Goal: Task Accomplishment & Management: Use online tool/utility

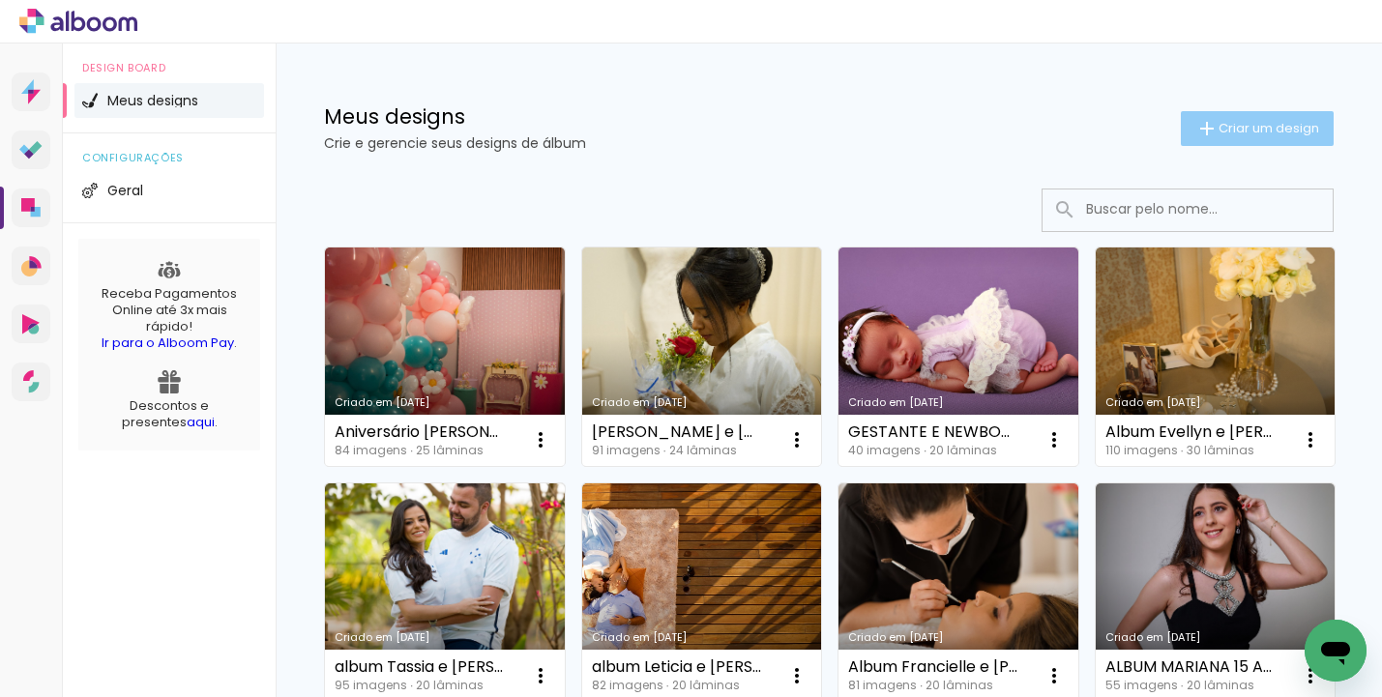
click at [1253, 126] on span "Criar um design" at bounding box center [1269, 128] width 101 height 13
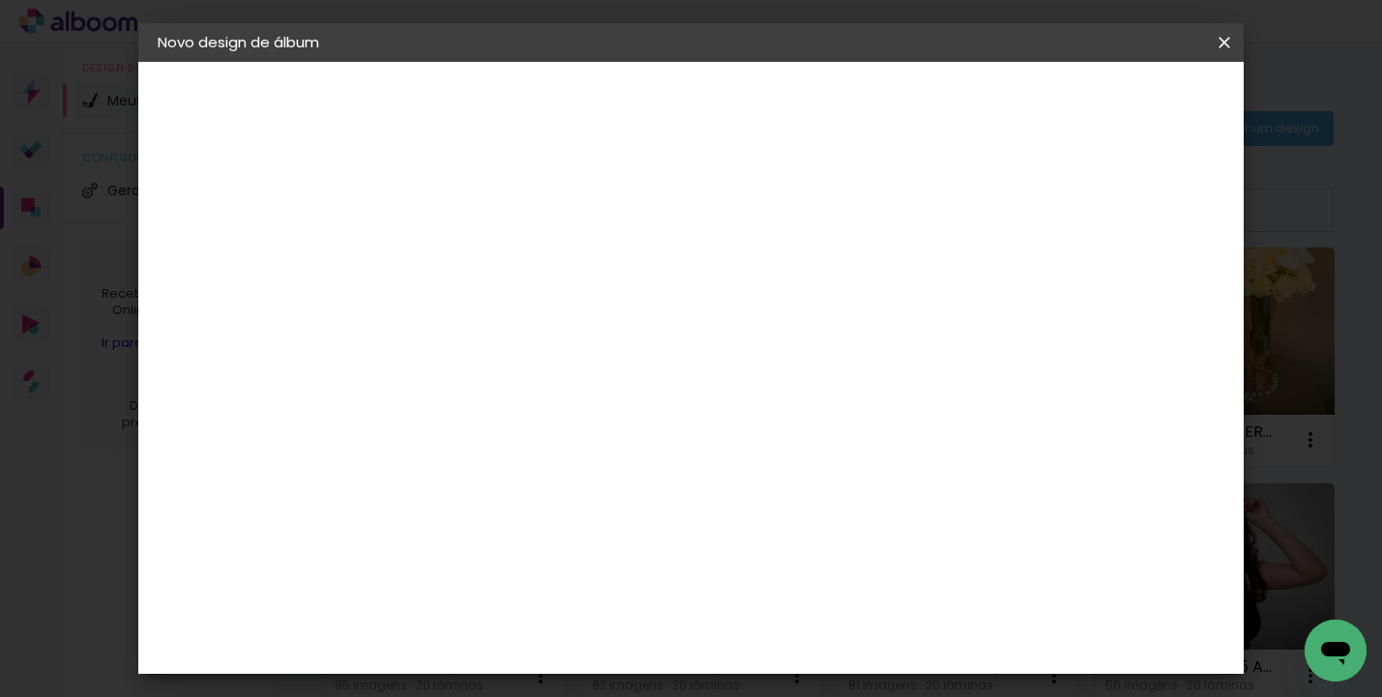
click at [474, 247] on input at bounding box center [474, 260] width 0 height 30
type input "Moises"
type paper-input "Moises"
click at [474, 264] on input "Moises" at bounding box center [474, 260] width 0 height 30
type input "Album Moises"
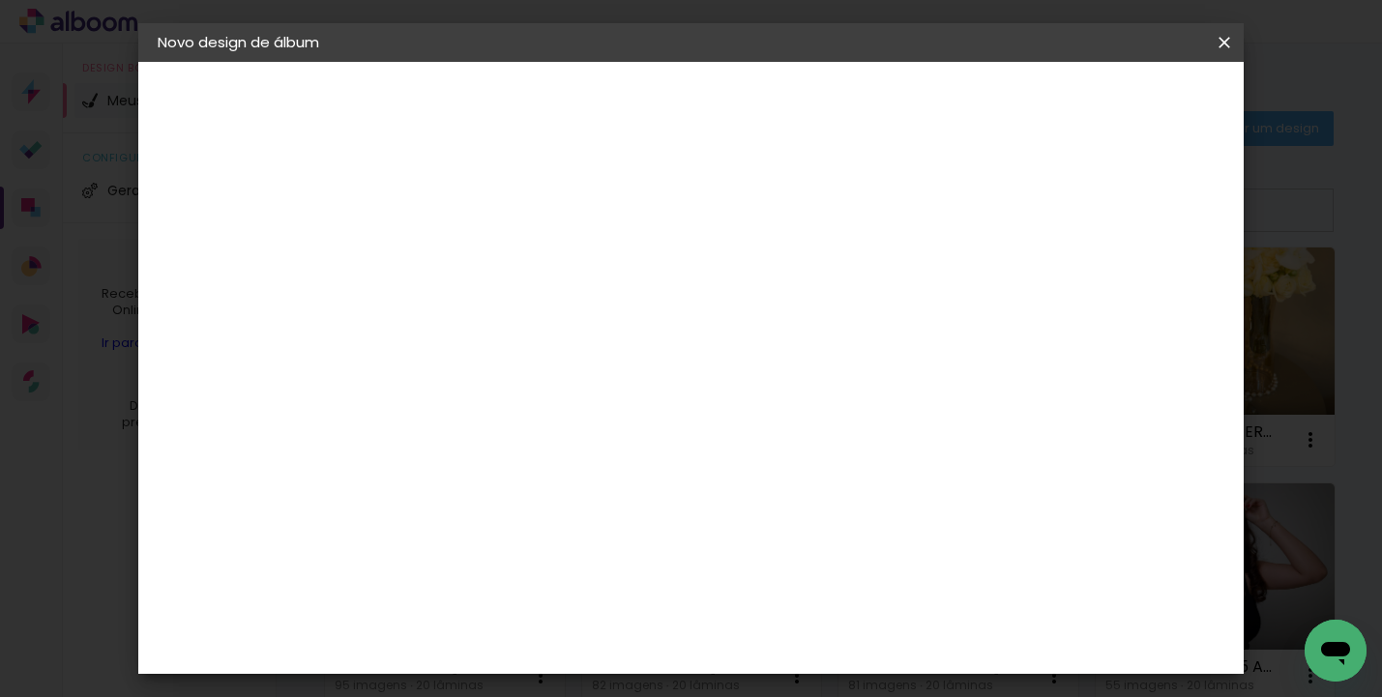
type paper-input "Album Moises"
click at [672, 117] on paper-button "Avançar" at bounding box center [624, 102] width 95 height 33
click at [582, 375] on input at bounding box center [504, 368] width 157 height 24
click at [0, 0] on slot "Tamanho Livre" at bounding box center [0, 0] width 0 height 0
click at [784, 91] on paper-button "Avançar" at bounding box center [737, 102] width 95 height 33
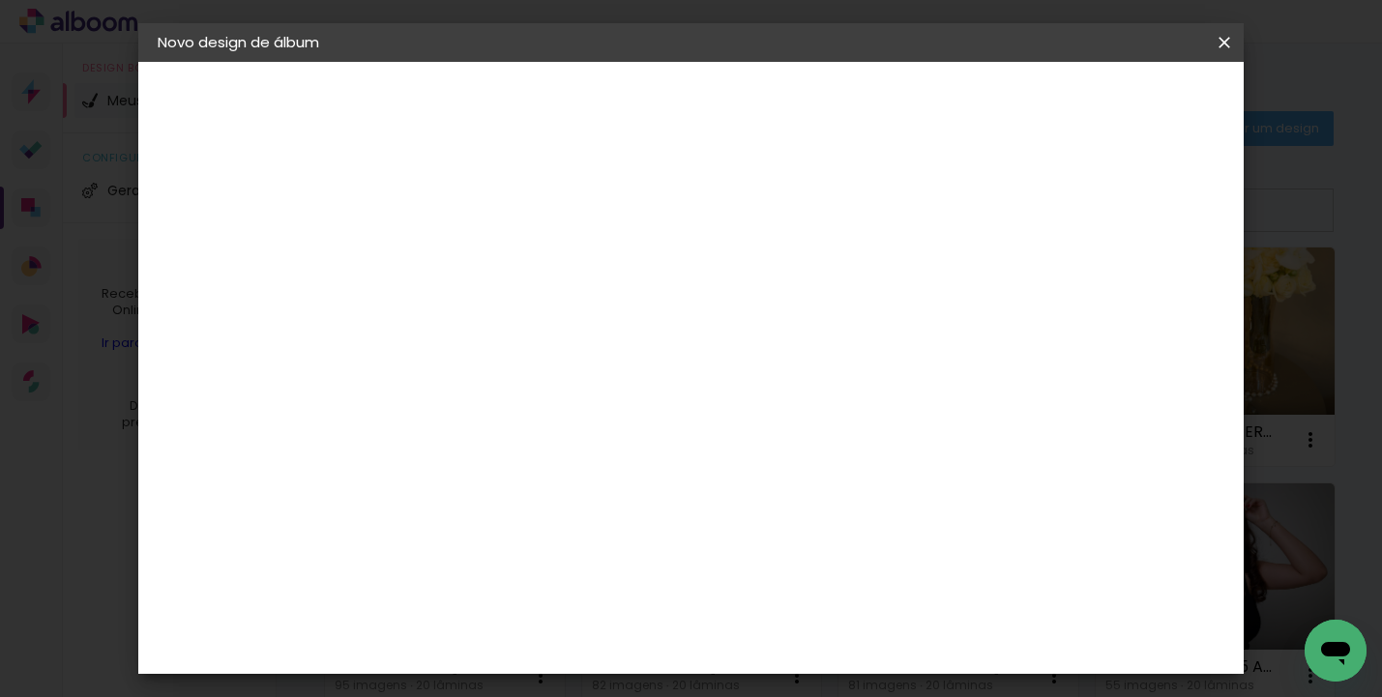
click at [987, 109] on paper-button "Voltar" at bounding box center [947, 102] width 78 height 33
click at [582, 362] on input at bounding box center [504, 368] width 157 height 24
type input "luiz"
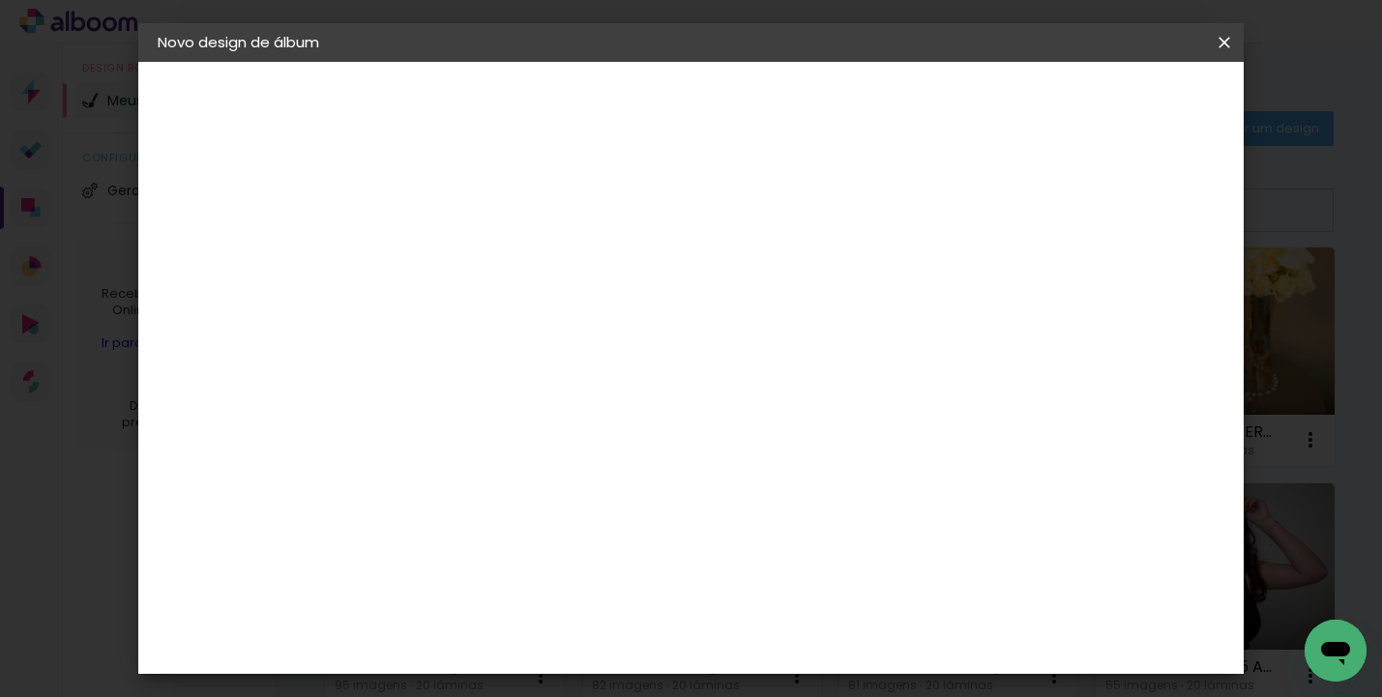
type paper-input "luiz"
click at [567, 309] on input "[GEOGRAPHIC_DATA]" at bounding box center [496, 309] width 141 height 24
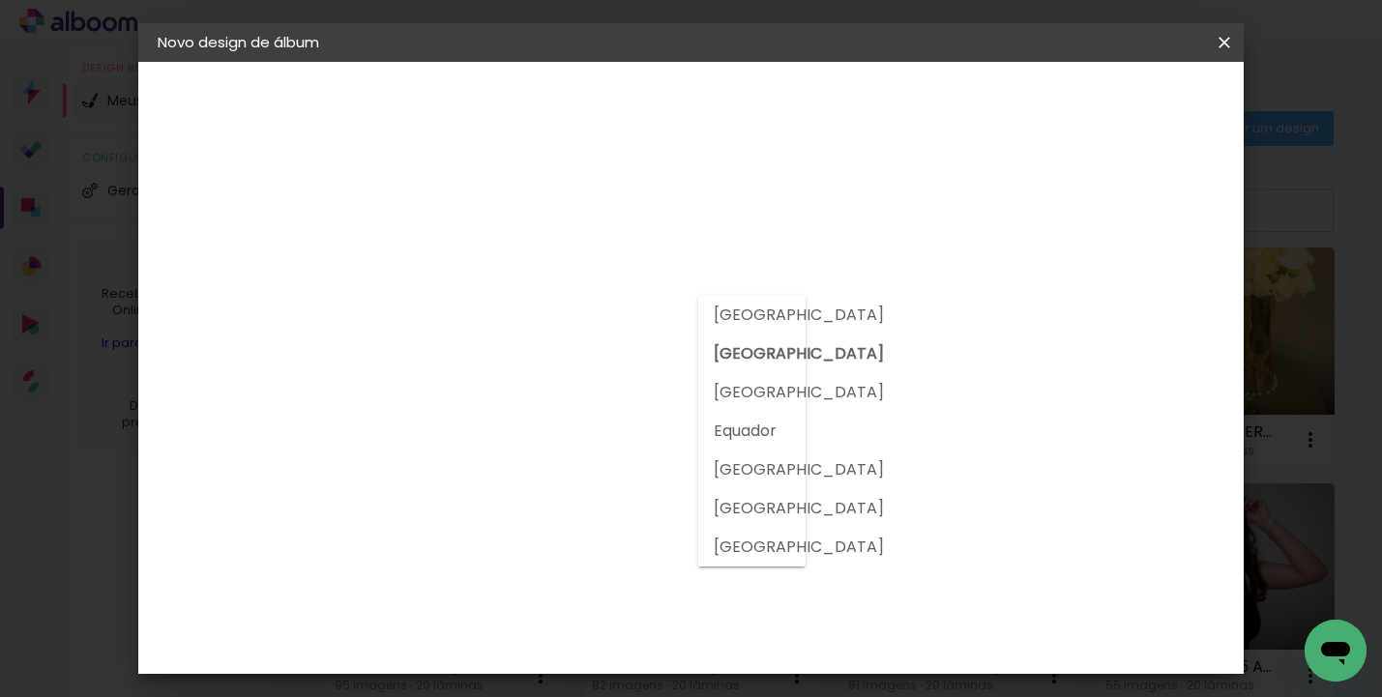
click at [567, 309] on input "[GEOGRAPHIC_DATA]" at bounding box center [496, 309] width 141 height 24
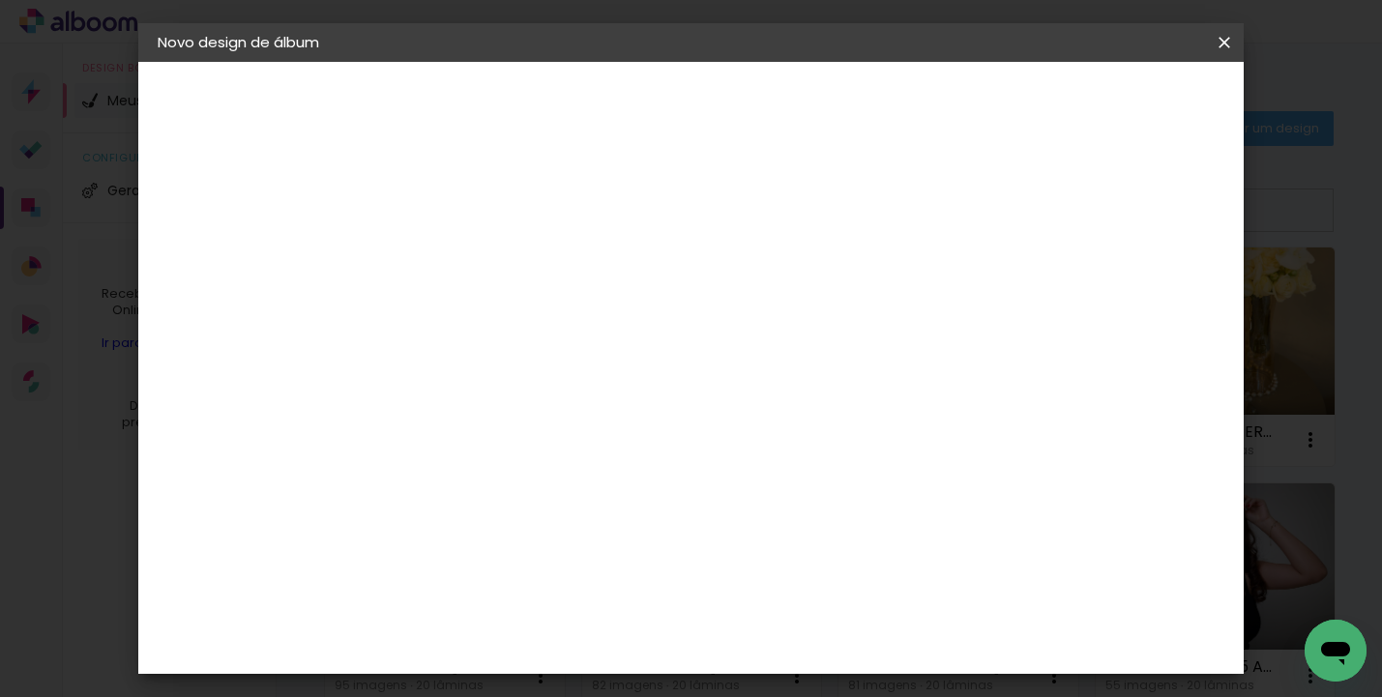
click at [775, 406] on div "Sugerir uma encadernadora" at bounding box center [715, 403] width 120 height 31
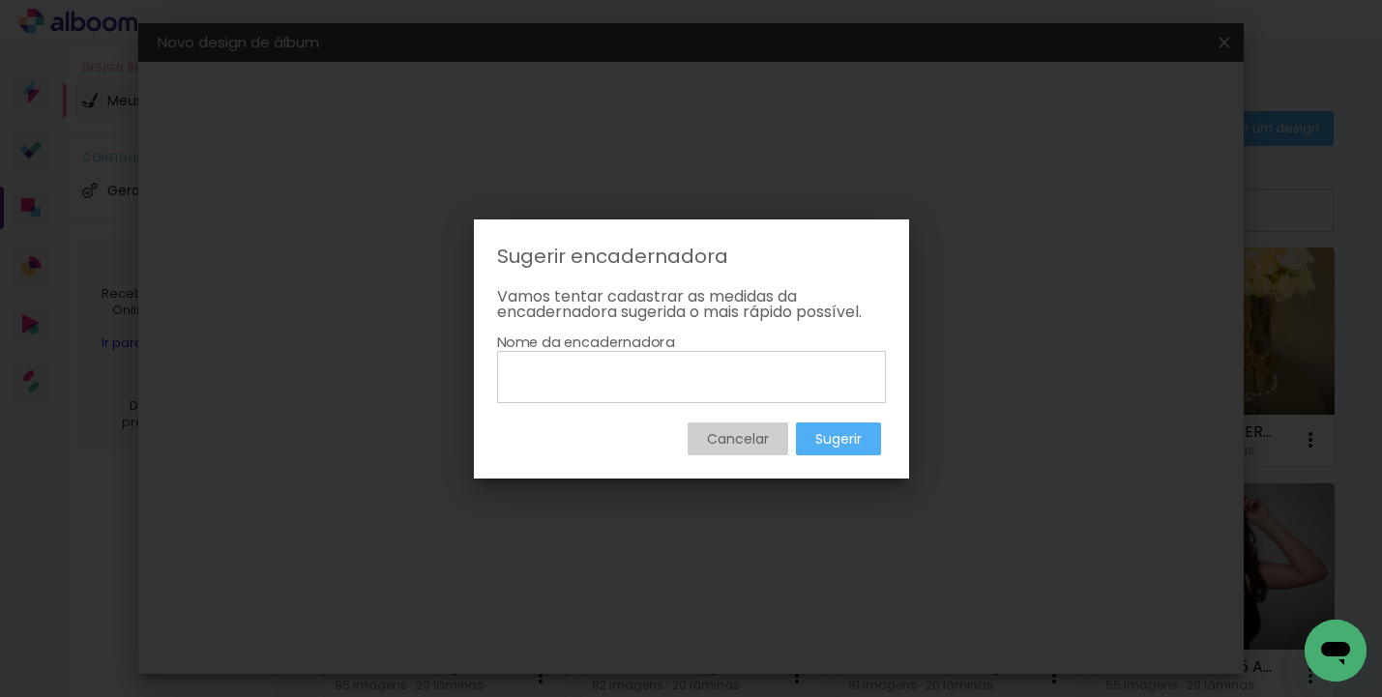
click at [0, 0] on slot "Cancelar" at bounding box center [0, 0] width 0 height 0
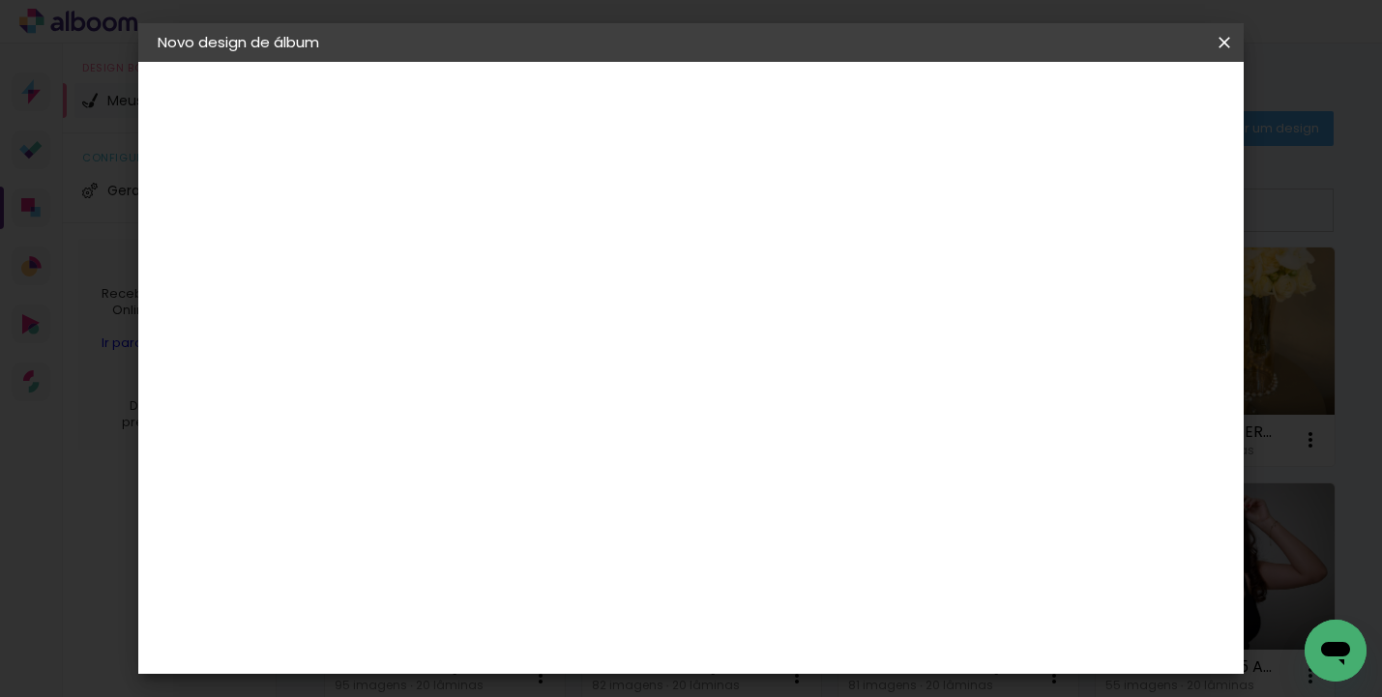
click at [265, 234] on iron-pages "Fornecedor Escolhendo fornecedor..." at bounding box center [264, 239] width 212 height 39
click at [479, 429] on div "[PERSON_NAME]" at bounding box center [525, 436] width 129 height 15
click at [0, 0] on slot "Avançar" at bounding box center [0, 0] width 0 height 0
click at [549, 322] on input "text" at bounding box center [511, 337] width 75 height 30
click at [0, 0] on slot "Encadernados" at bounding box center [0, 0] width 0 height 0
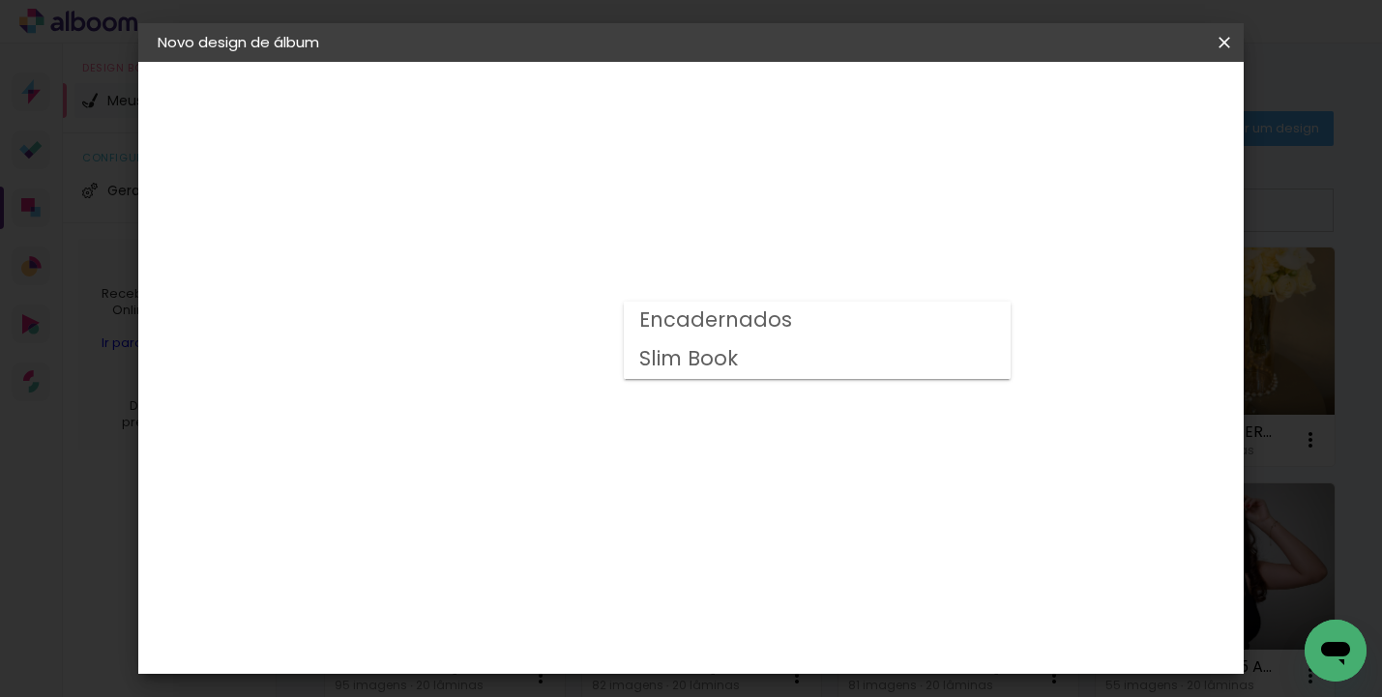
type input "Encadernados"
click at [0, 0] on slot "Voltar" at bounding box center [0, 0] width 0 height 0
click at [1222, 39] on iron-icon at bounding box center [1224, 42] width 23 height 19
click at [1228, 45] on iron-icon at bounding box center [1224, 42] width 23 height 19
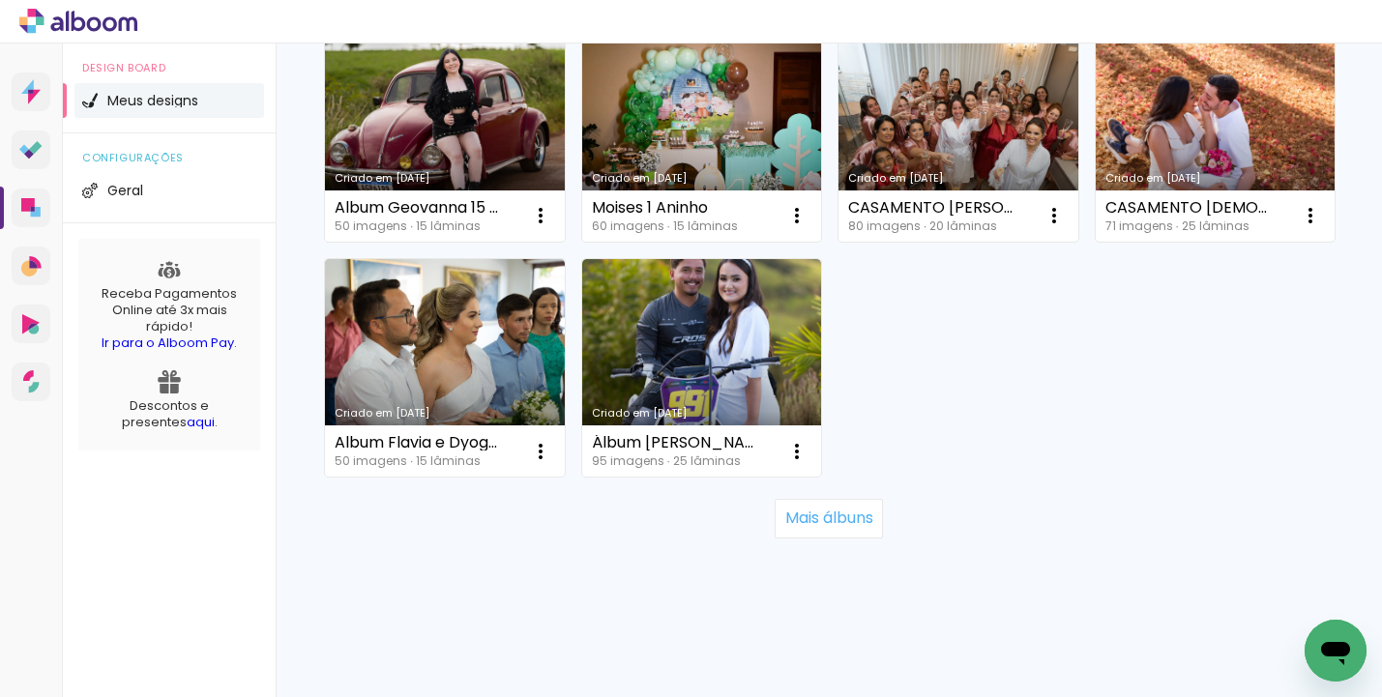
scroll to position [1624, 0]
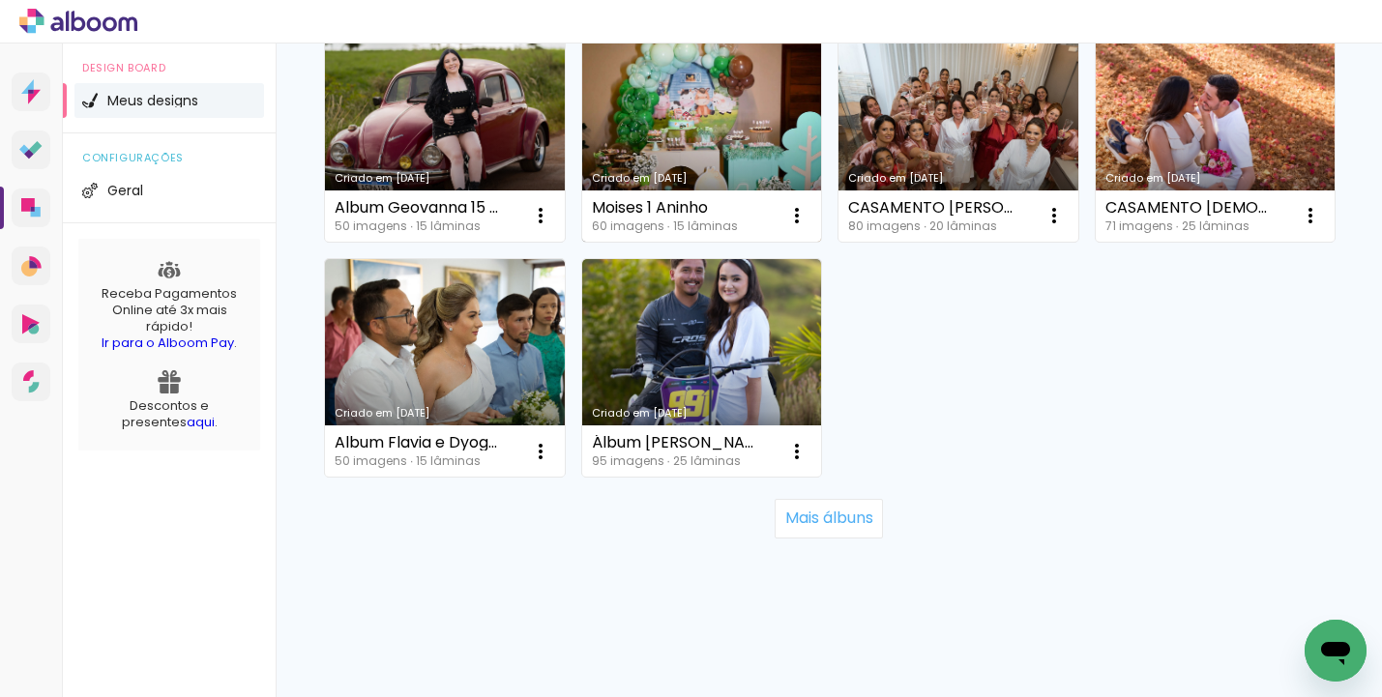
click at [582, 242] on link "Criado em [DATE]" at bounding box center [702, 132] width 240 height 219
click at [0, 0] on neon-animated-pages "Confirmar Cancelar" at bounding box center [0, 0] width 0 height 0
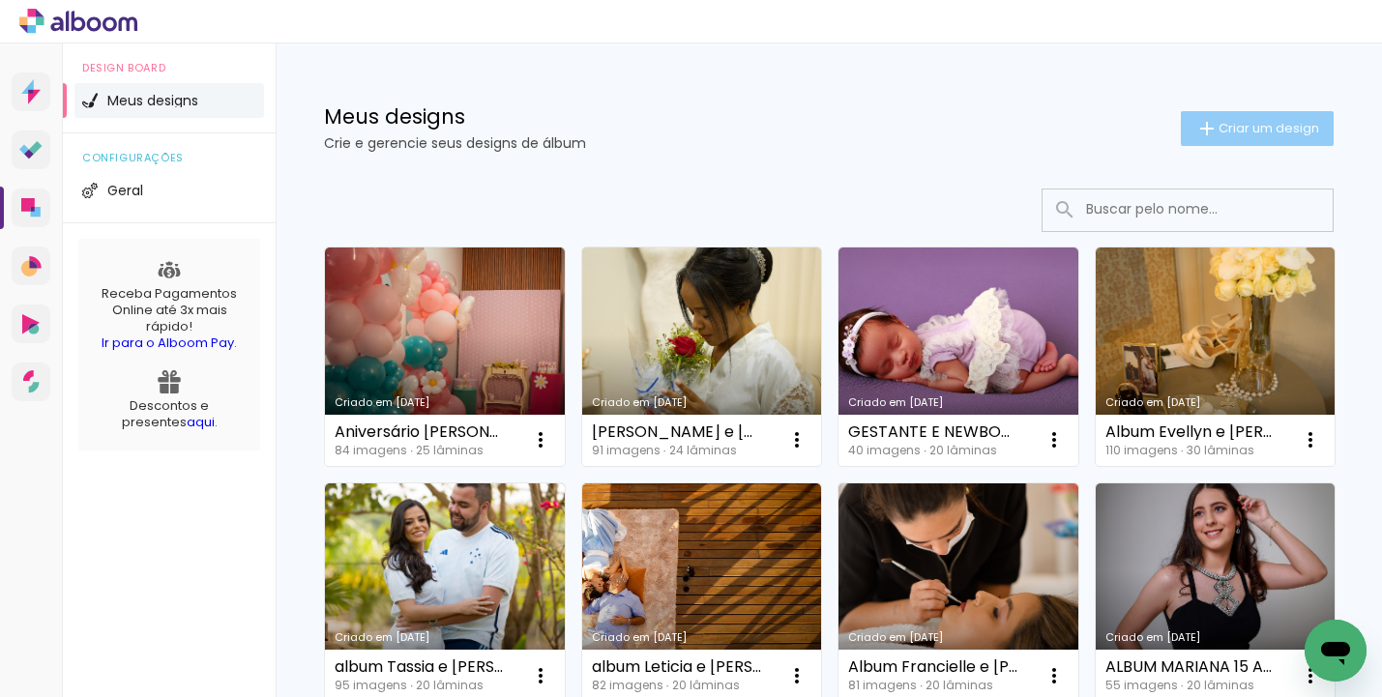
click at [1248, 130] on span "Criar um design" at bounding box center [1269, 128] width 101 height 13
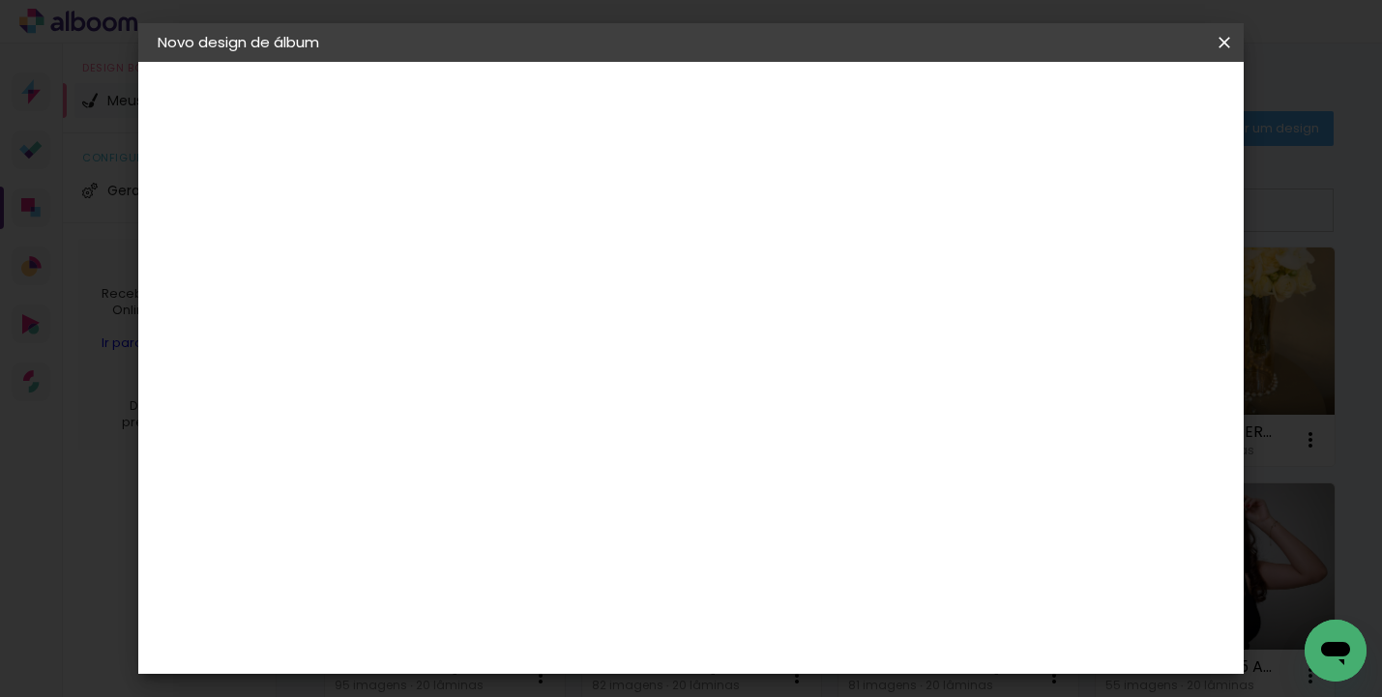
click at [474, 263] on input at bounding box center [474, 260] width 0 height 30
type input "Moises 1 aninho"
type paper-input "Moises 1 aninho"
click at [672, 116] on paper-button "Avançar" at bounding box center [624, 102] width 95 height 33
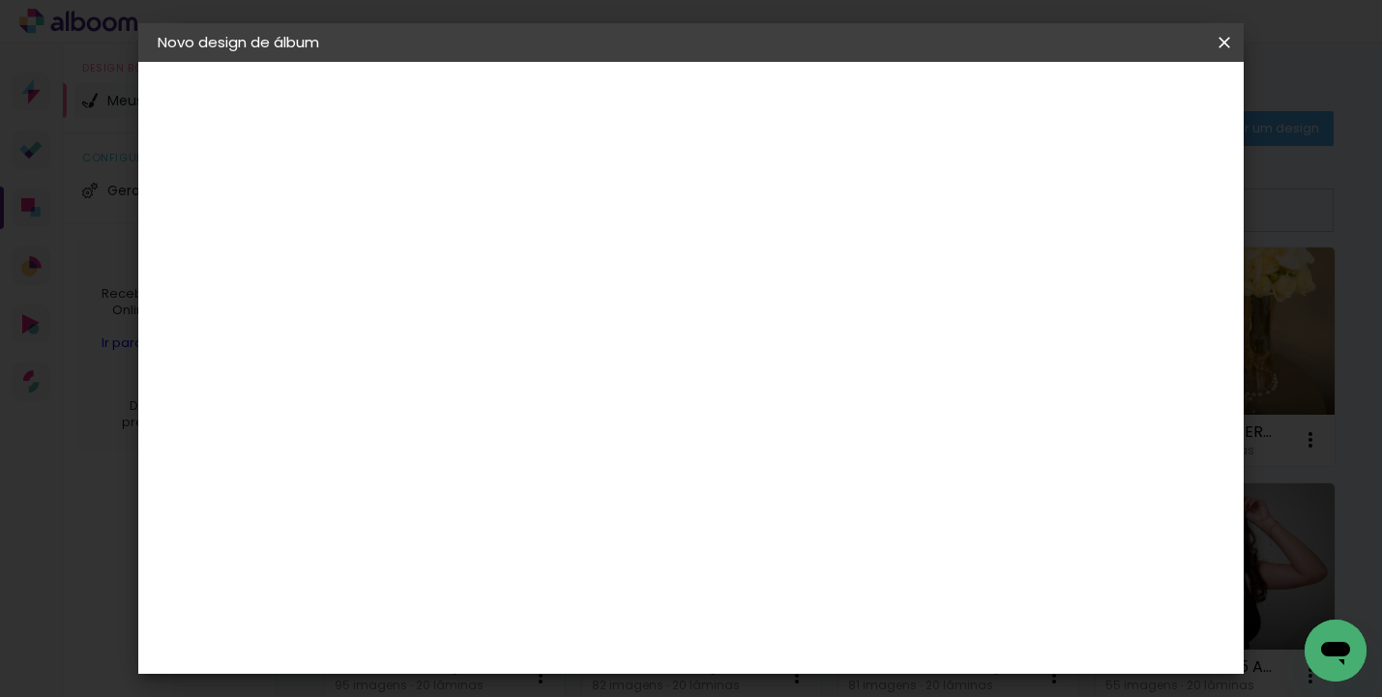
click at [530, 435] on div "[PERSON_NAME]" at bounding box center [525, 442] width 129 height 15
click at [0, 0] on slot "Avançar" at bounding box center [0, 0] width 0 height 0
click at [579, 340] on paper-input-container "Linha" at bounding box center [523, 337] width 112 height 49
click at [813, 335] on paper-item "Encadernados" at bounding box center [817, 321] width 387 height 39
type input "Encadernados"
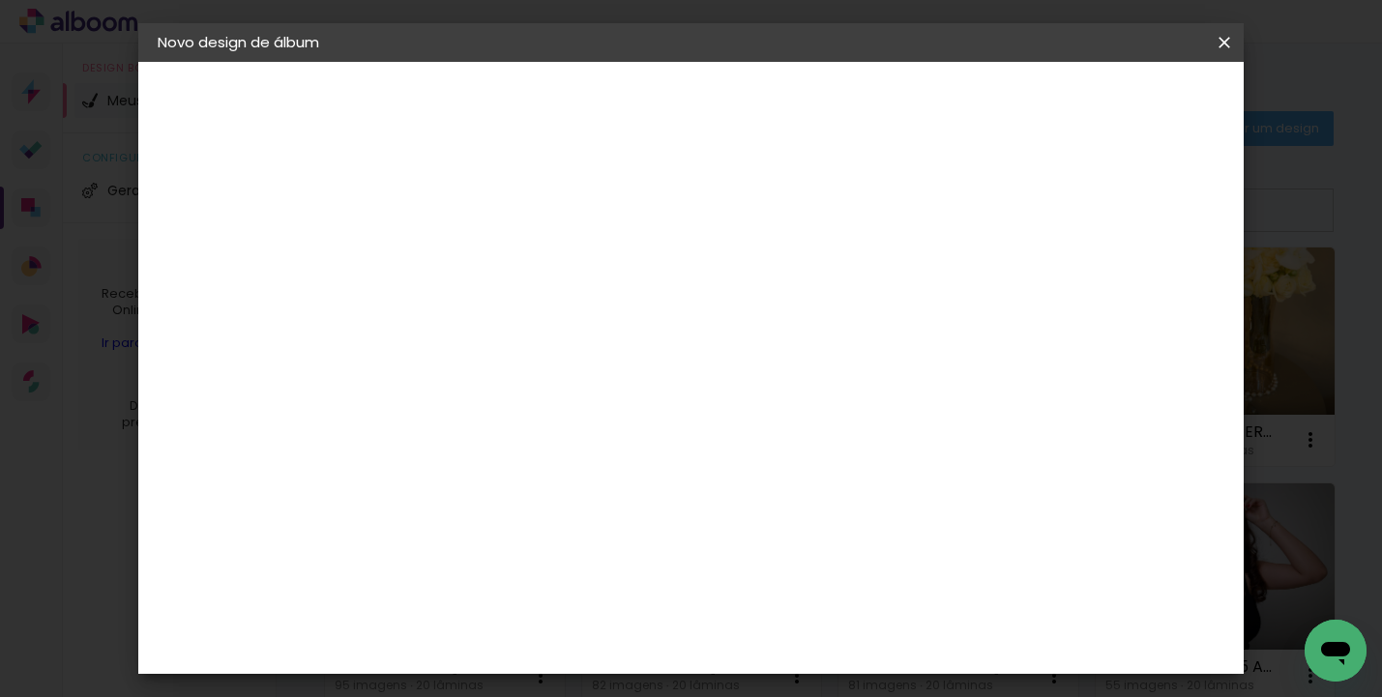
click at [604, 491] on span "20 x 60" at bounding box center [560, 507] width 90 height 40
click at [0, 0] on slot "Avançar" at bounding box center [0, 0] width 0 height 0
click at [1108, 113] on paper-button "Iniciar design" at bounding box center [1059, 102] width 127 height 33
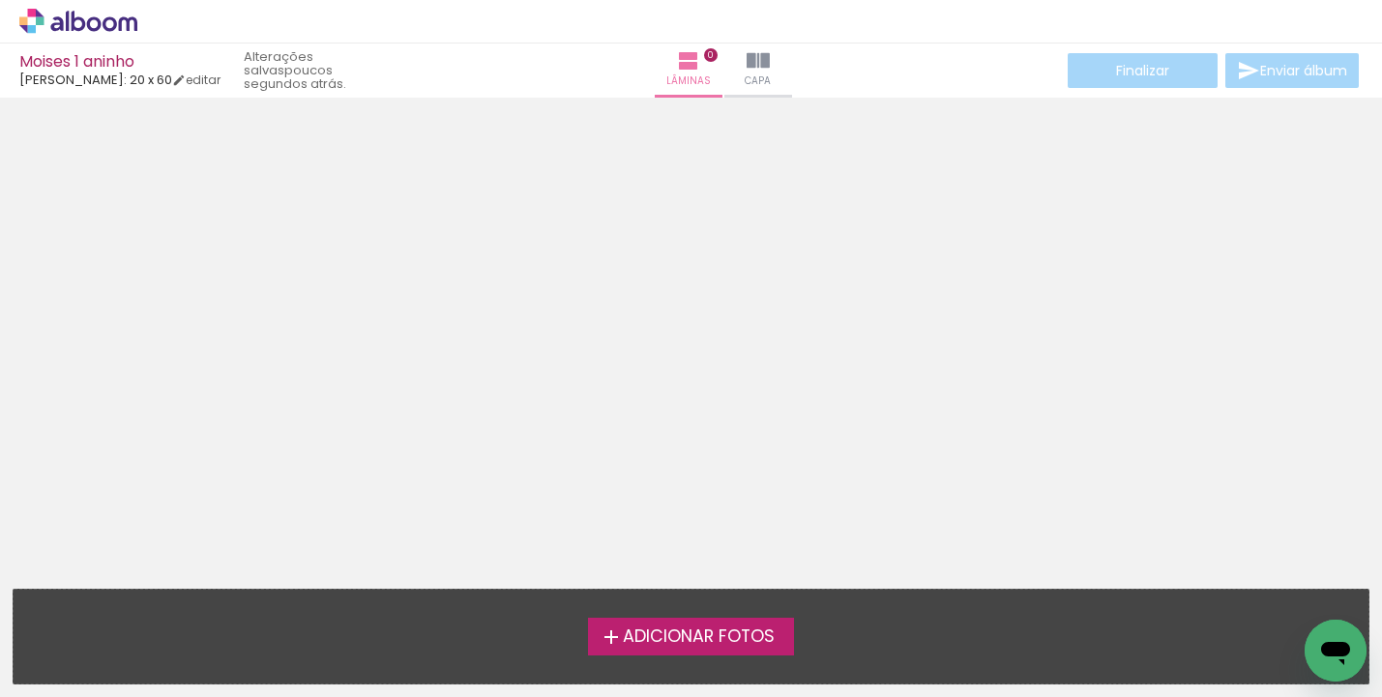
click at [659, 623] on label "Adicionar Fotos" at bounding box center [691, 636] width 206 height 37
click at [0, 0] on input "file" at bounding box center [0, 0] width 0 height 0
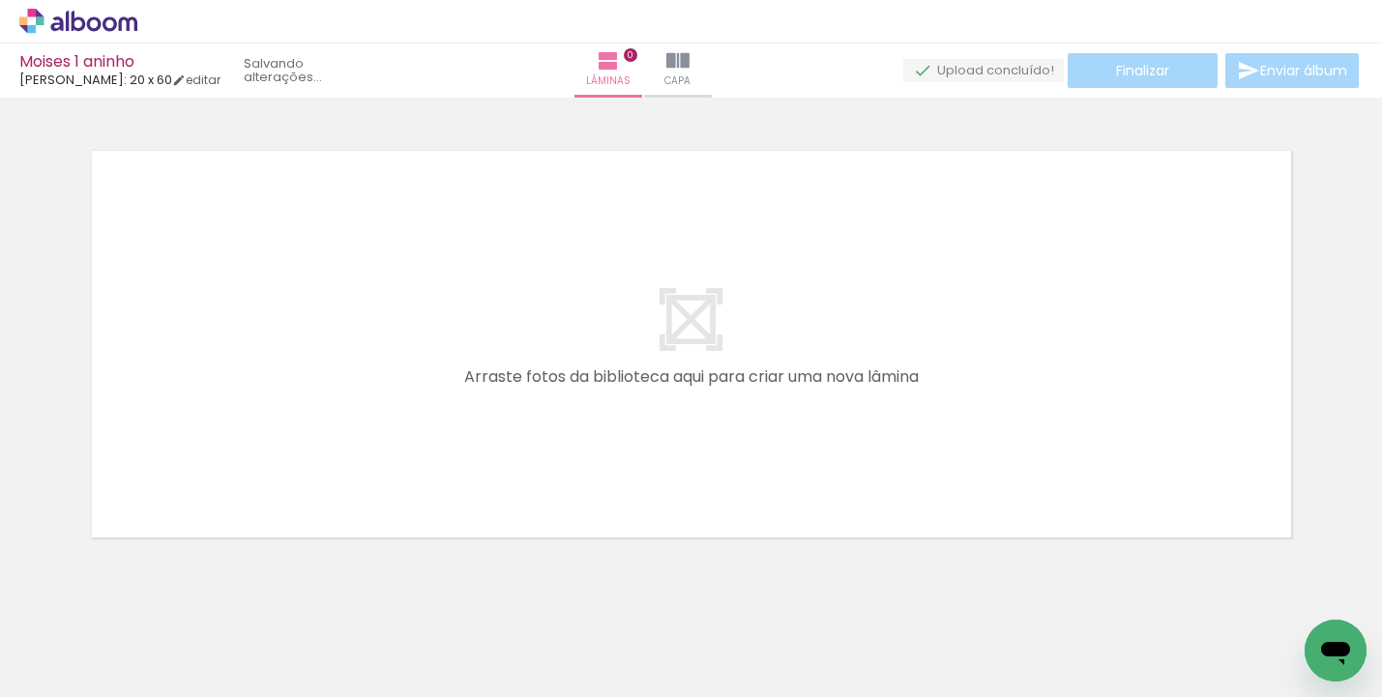
scroll to position [24, 0]
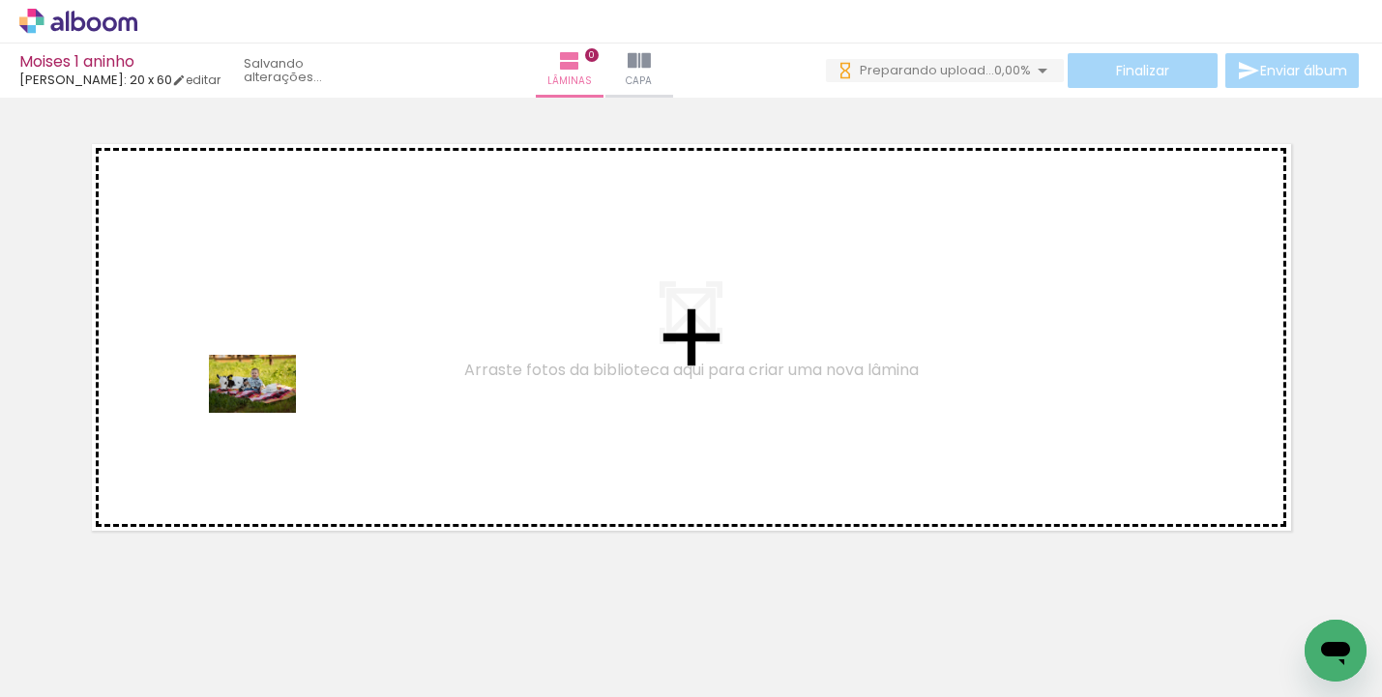
drag, startPoint x: 197, startPoint y: 621, endPoint x: 268, endPoint y: 411, distance: 221.4
click at [268, 411] on quentale-workspace at bounding box center [691, 348] width 1382 height 697
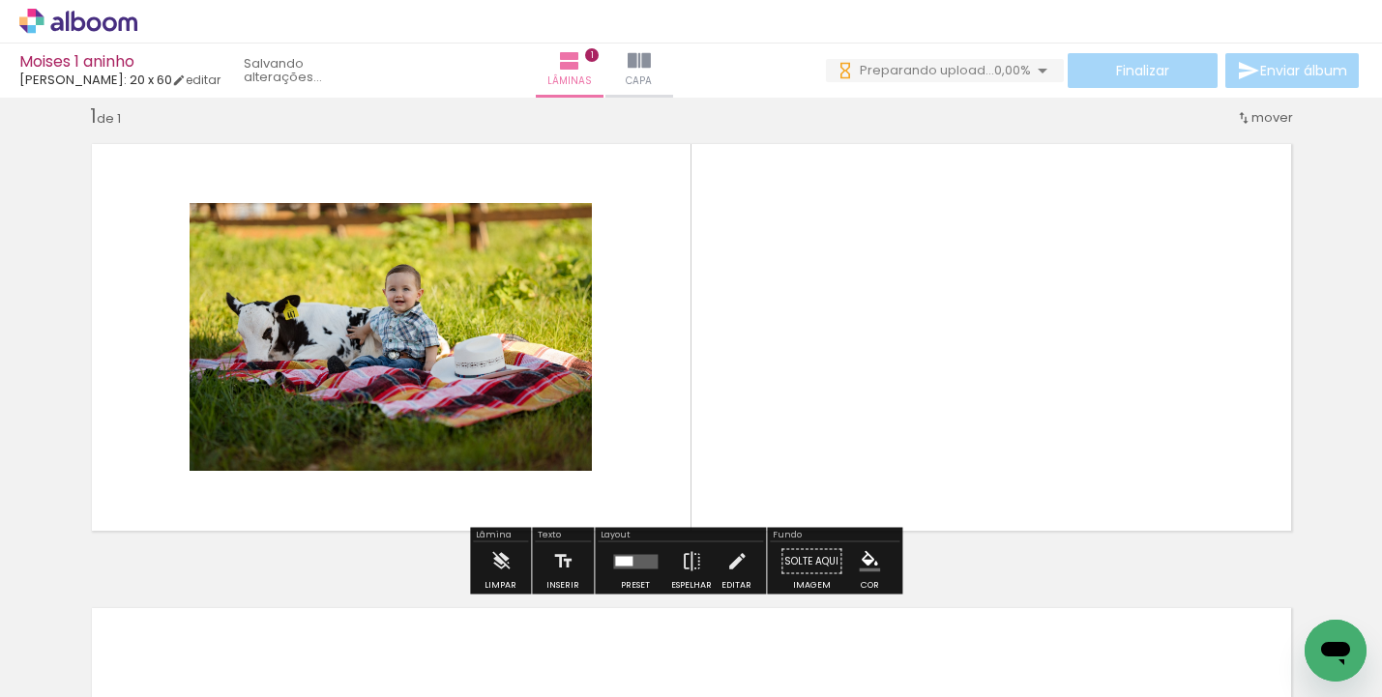
scroll to position [0, 0]
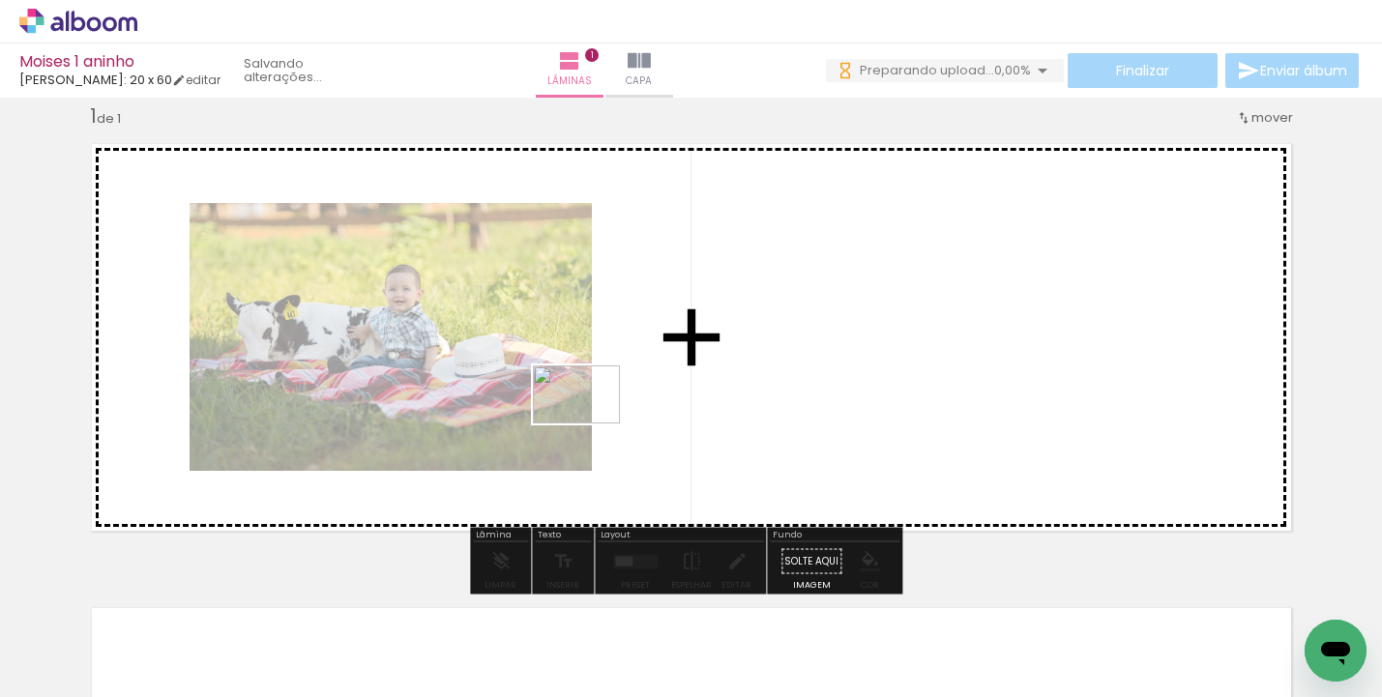
drag, startPoint x: 379, startPoint y: 581, endPoint x: 591, endPoint y: 424, distance: 264.0
click at [591, 424] on quentale-workspace at bounding box center [691, 348] width 1382 height 697
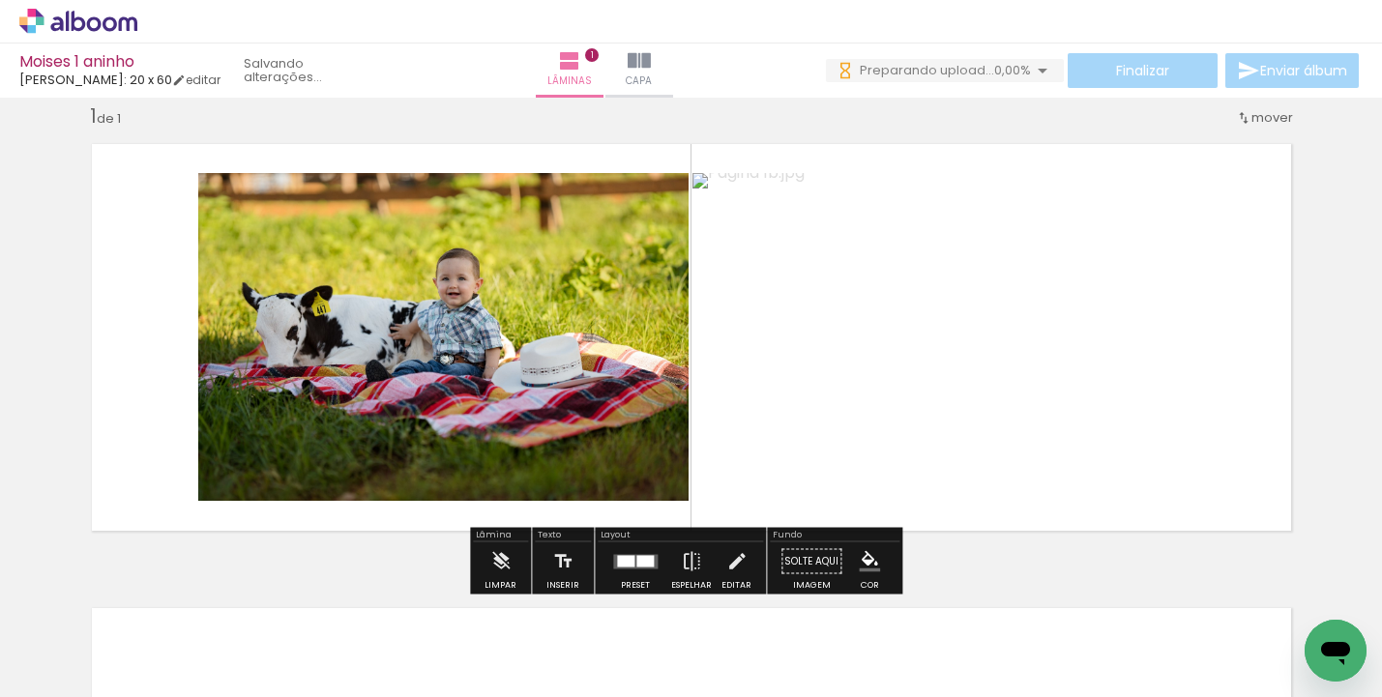
click at [641, 554] on quentale-layouter at bounding box center [635, 561] width 44 height 15
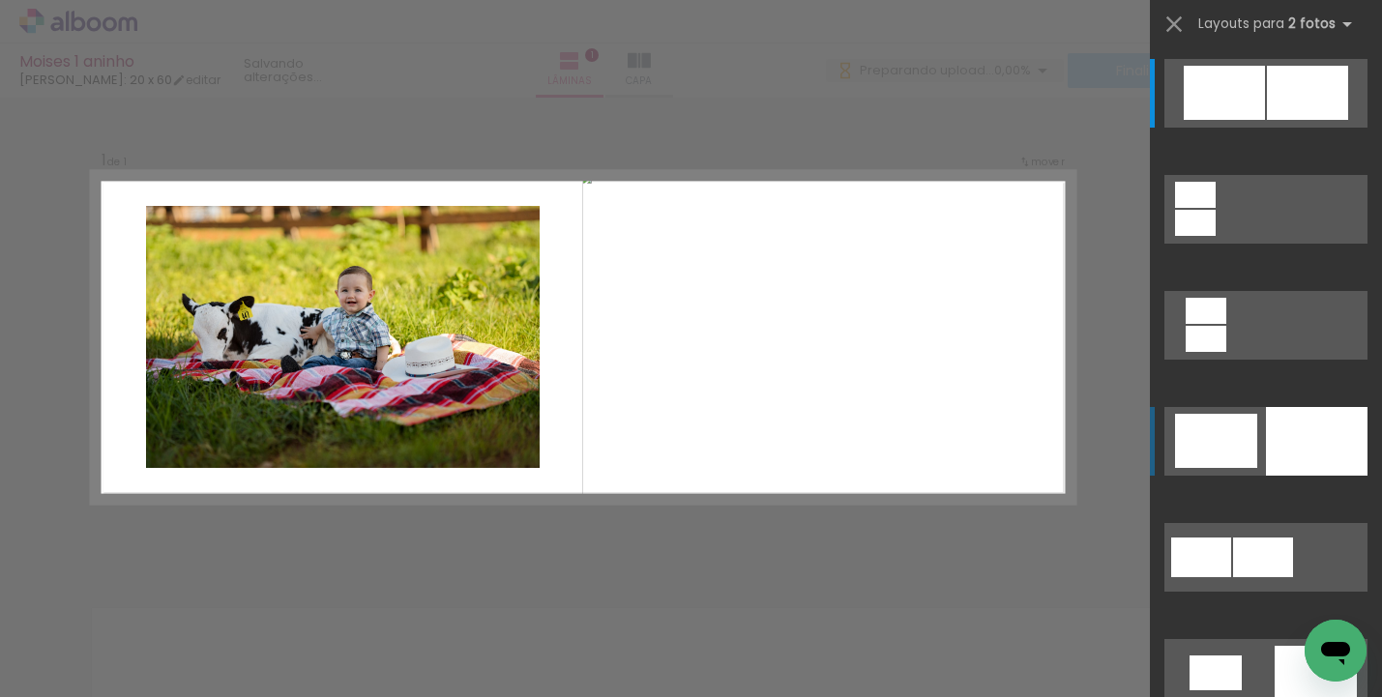
click at [1242, 447] on div at bounding box center [1216, 441] width 82 height 54
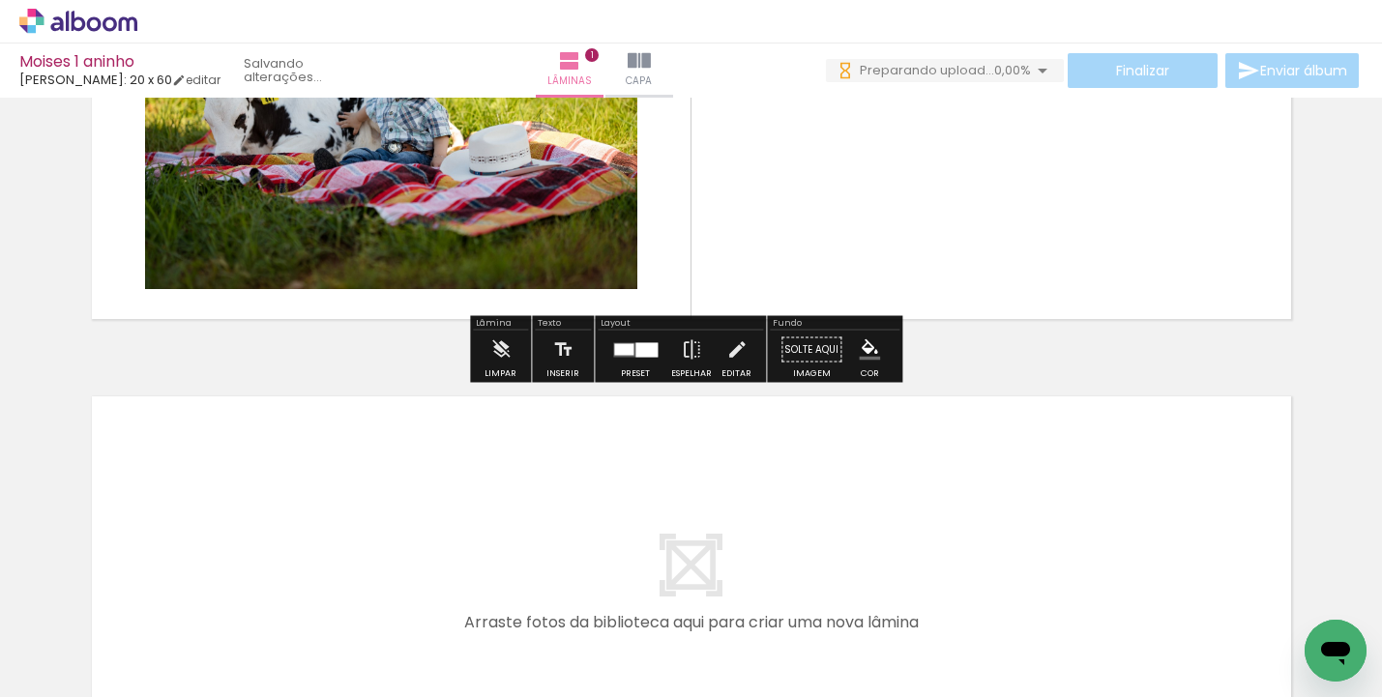
scroll to position [351, 0]
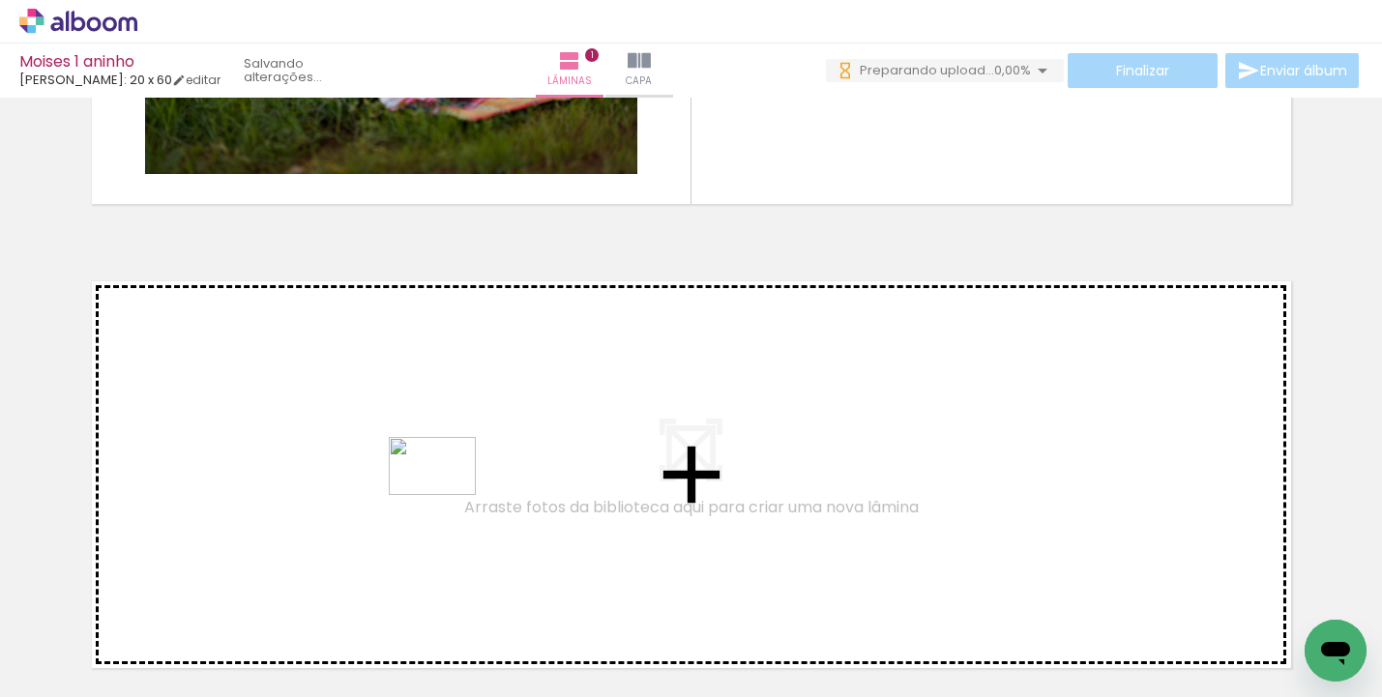
drag, startPoint x: 434, startPoint y: 629, endPoint x: 447, endPoint y: 479, distance: 150.4
click at [447, 479] on quentale-workspace at bounding box center [691, 348] width 1382 height 697
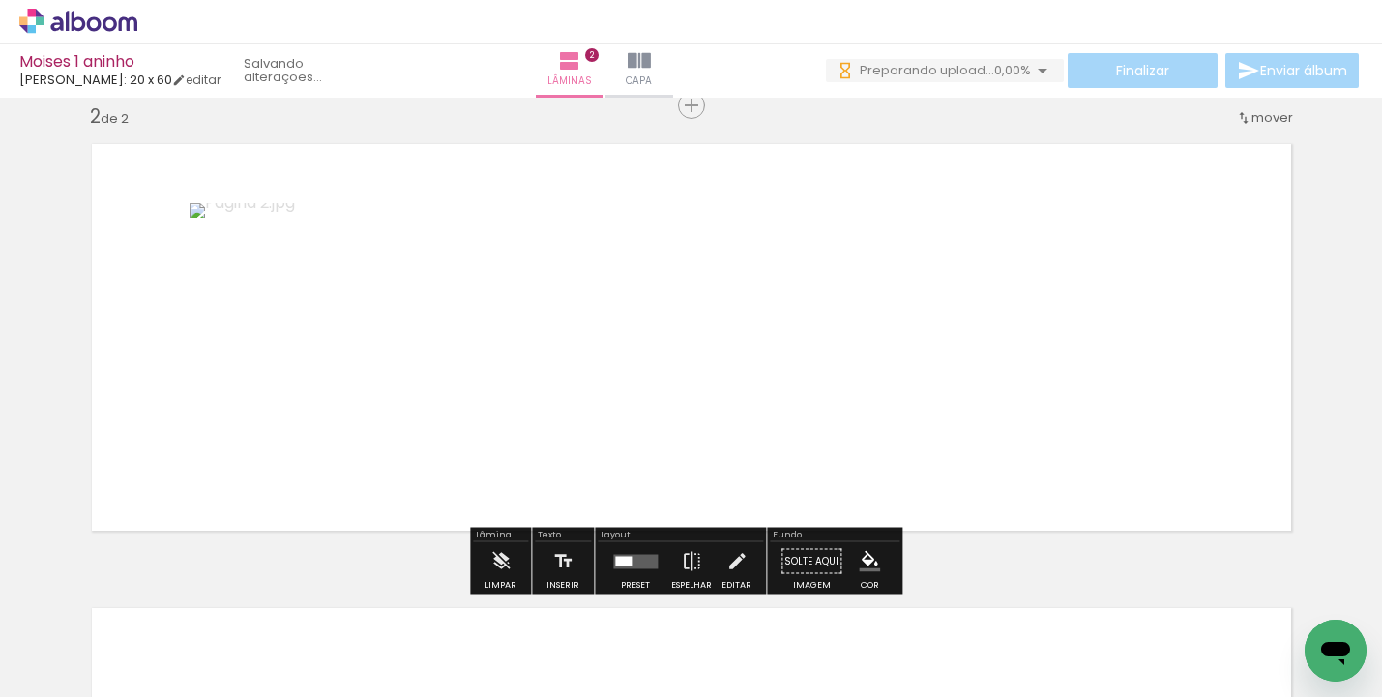
scroll to position [520, 0]
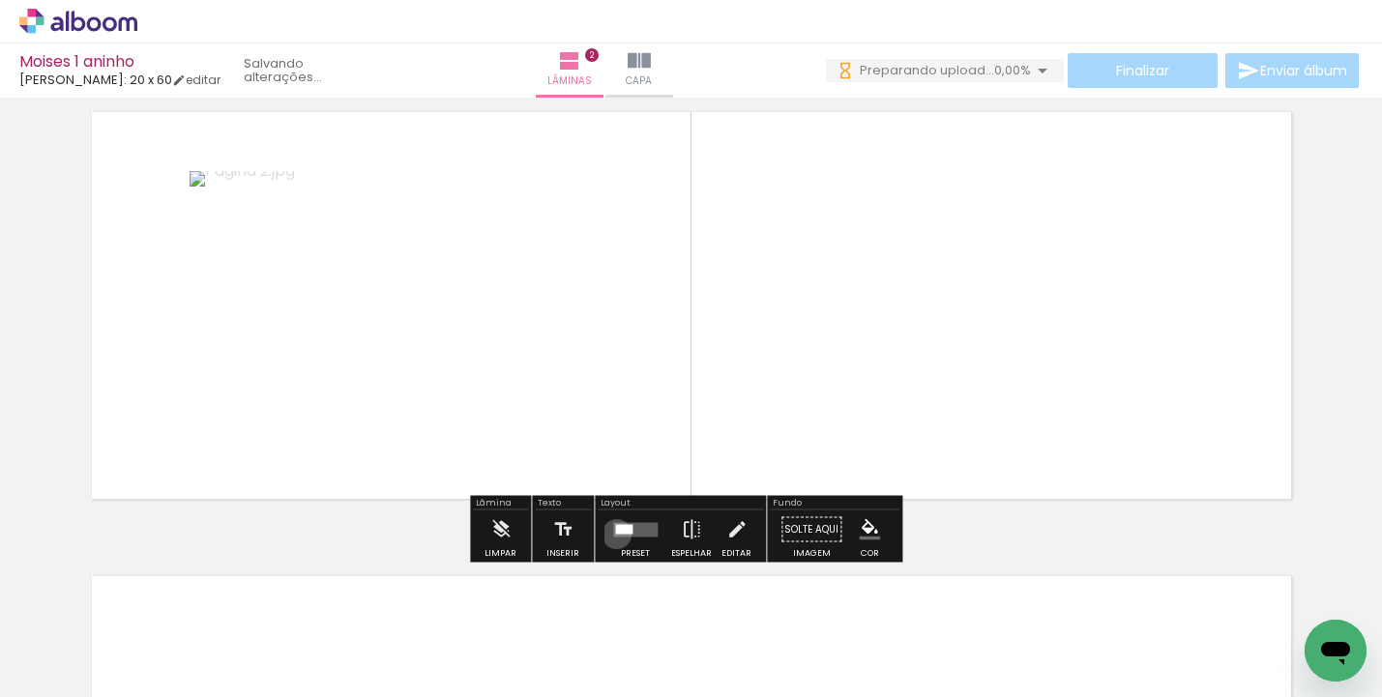
click at [615, 534] on div at bounding box center [623, 529] width 17 height 10
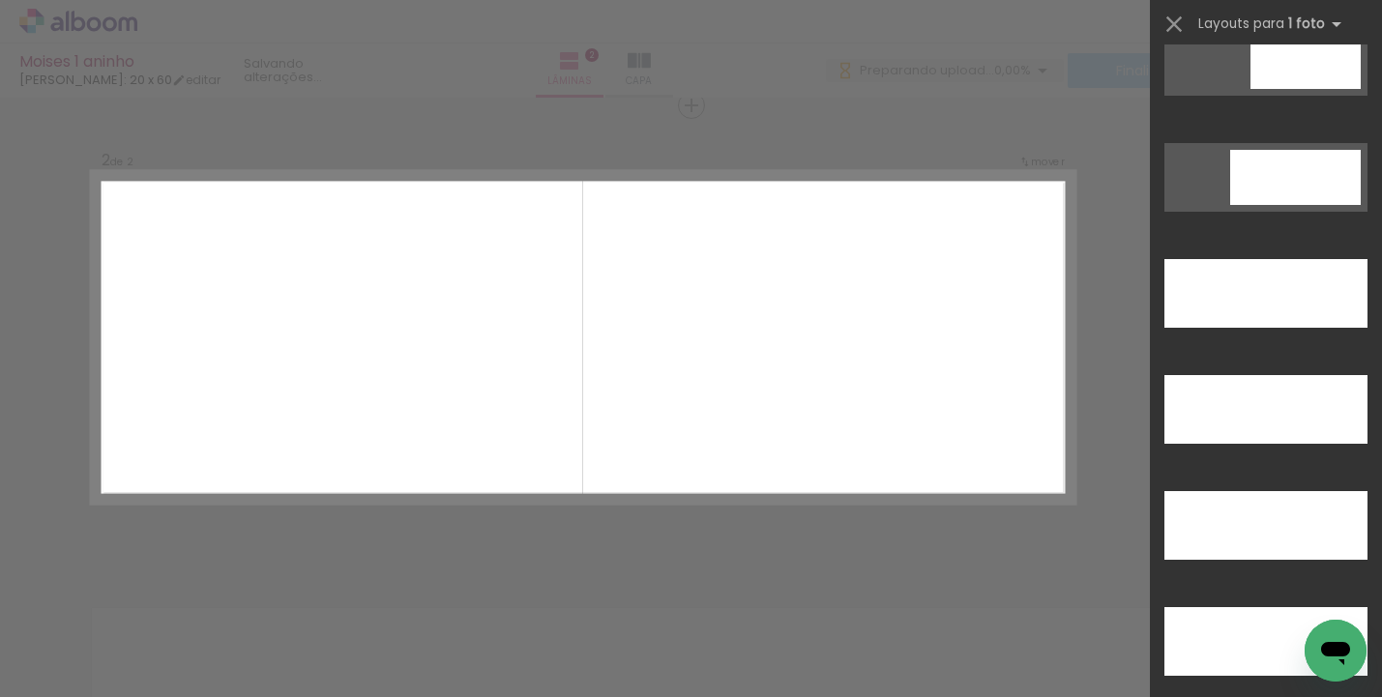
scroll to position [5375, 0]
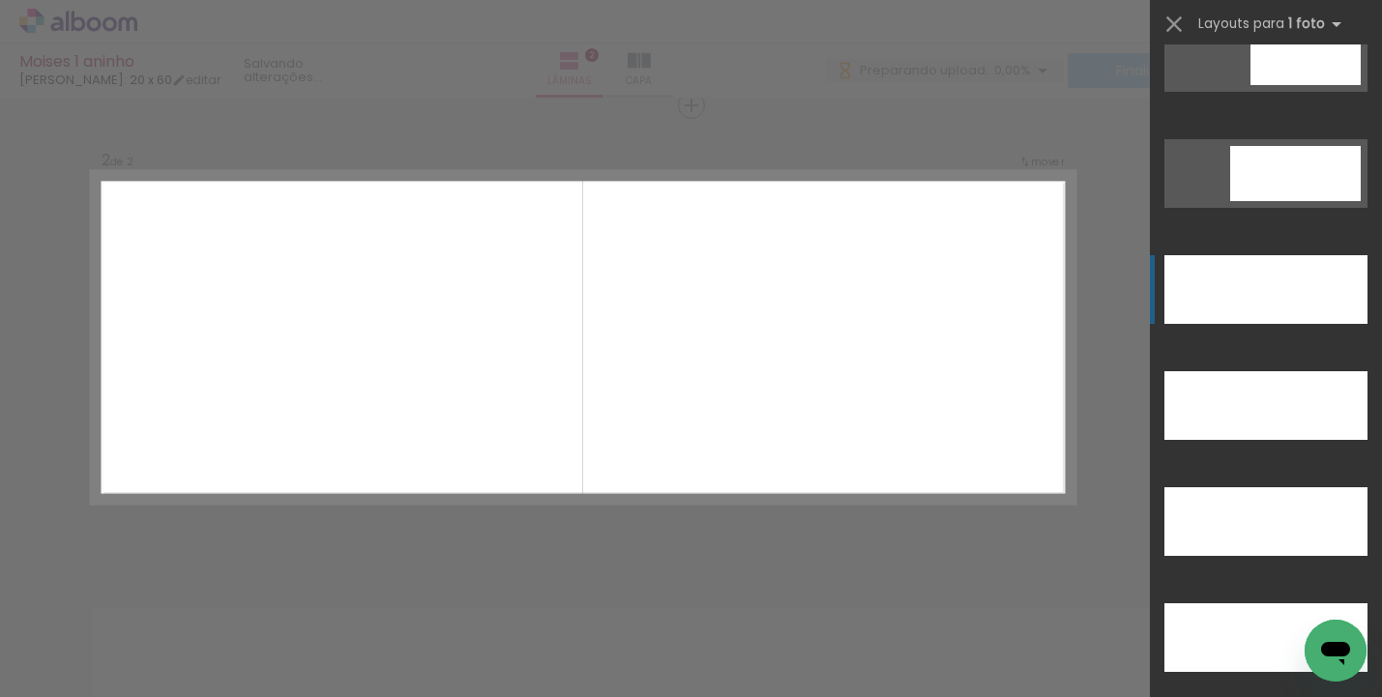
click at [1265, 301] on div at bounding box center [1265, 289] width 203 height 69
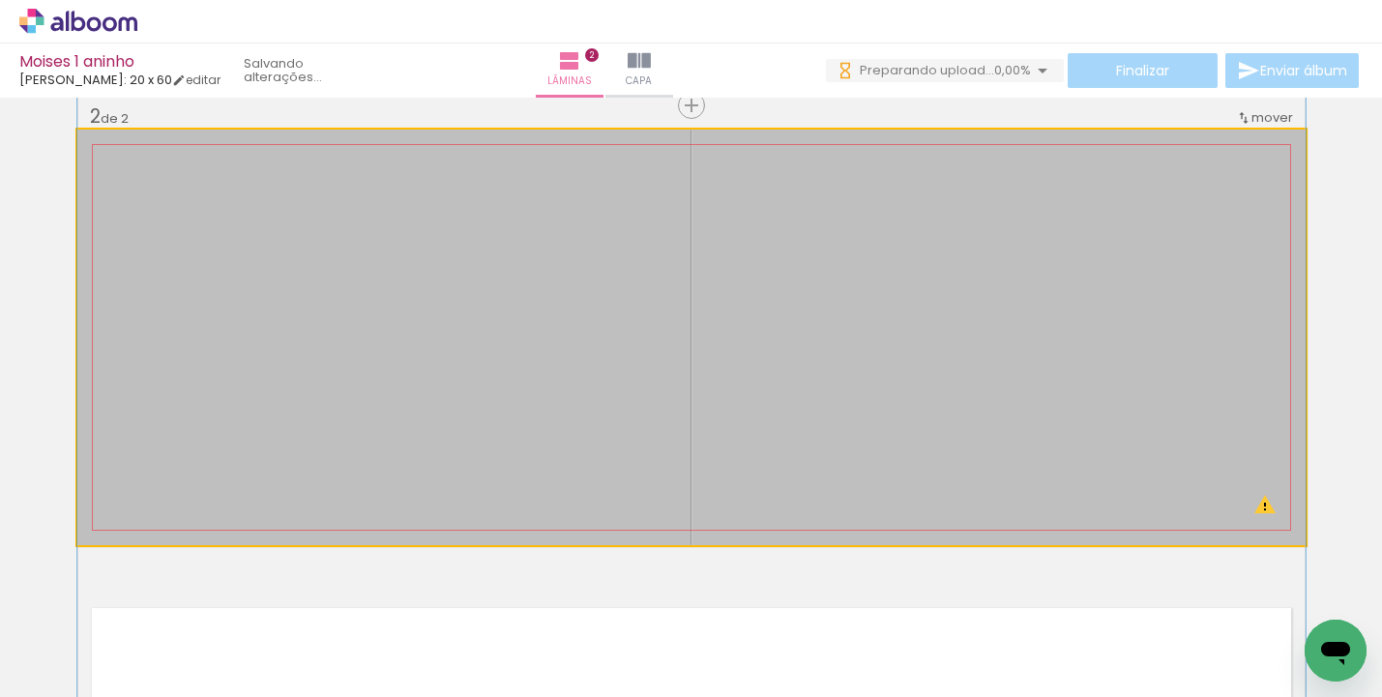
drag, startPoint x: 953, startPoint y: 385, endPoint x: 921, endPoint y: 485, distance: 104.6
drag, startPoint x: 921, startPoint y: 478, endPoint x: 919, endPoint y: 451, distance: 27.1
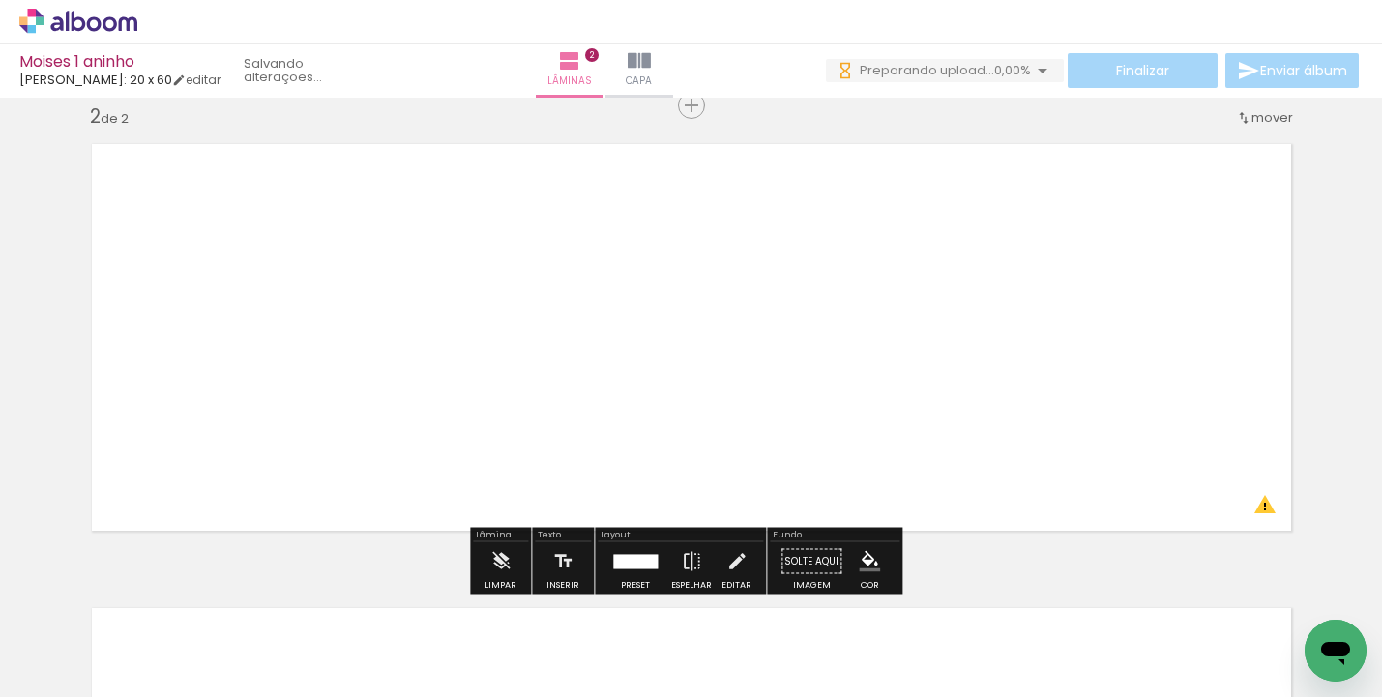
click at [629, 554] on div at bounding box center [635, 561] width 44 height 15
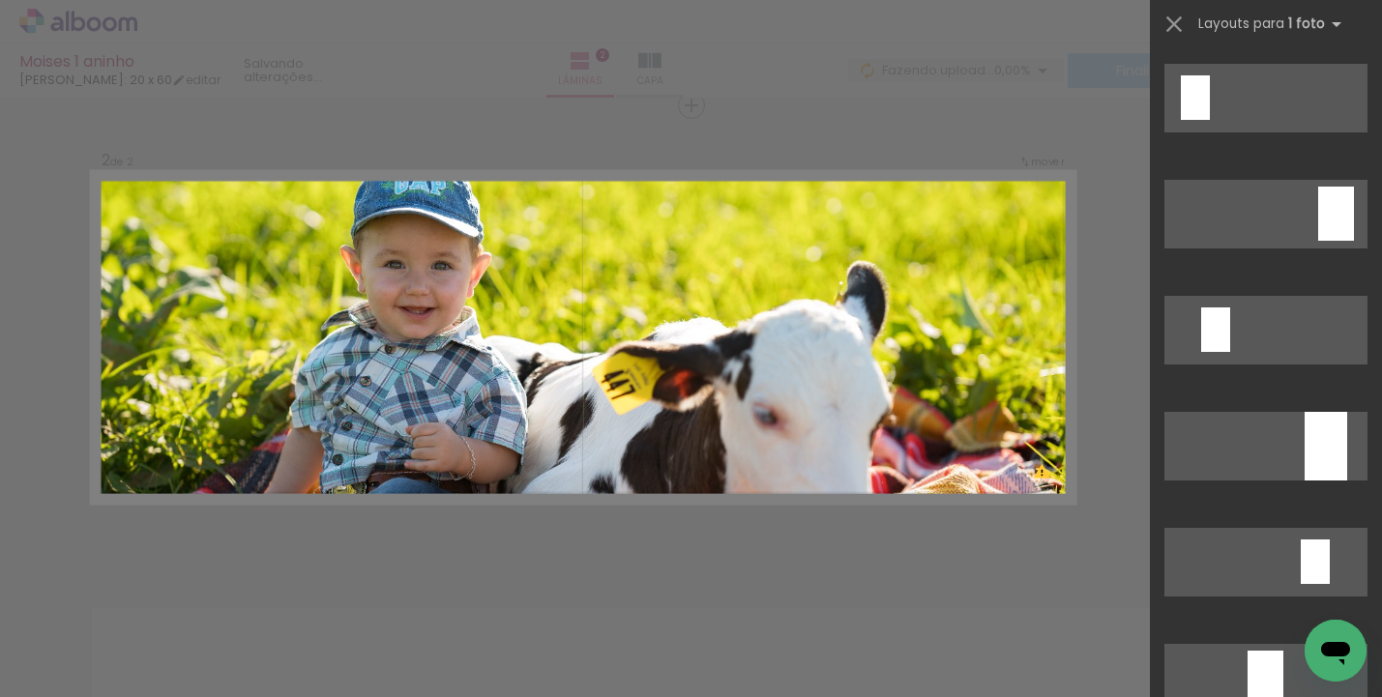
scroll to position [2559, 0]
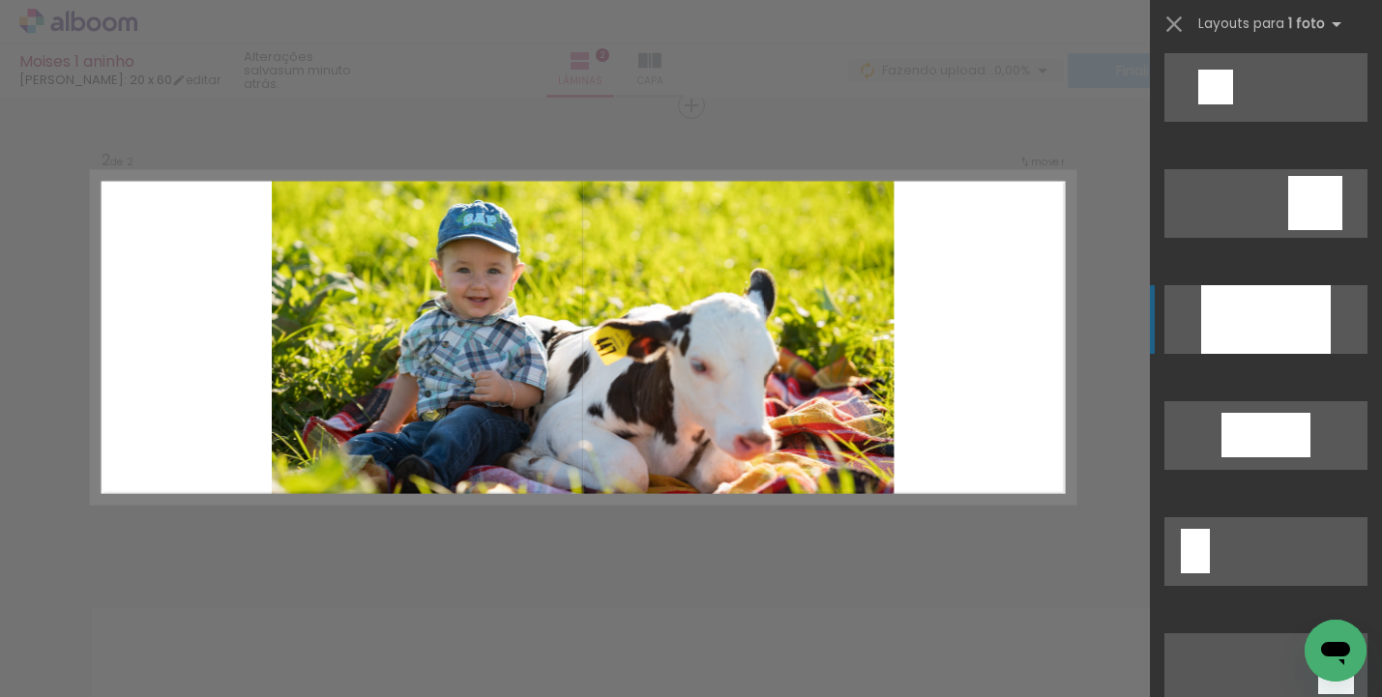
click at [1230, 328] on div at bounding box center [1266, 319] width 130 height 69
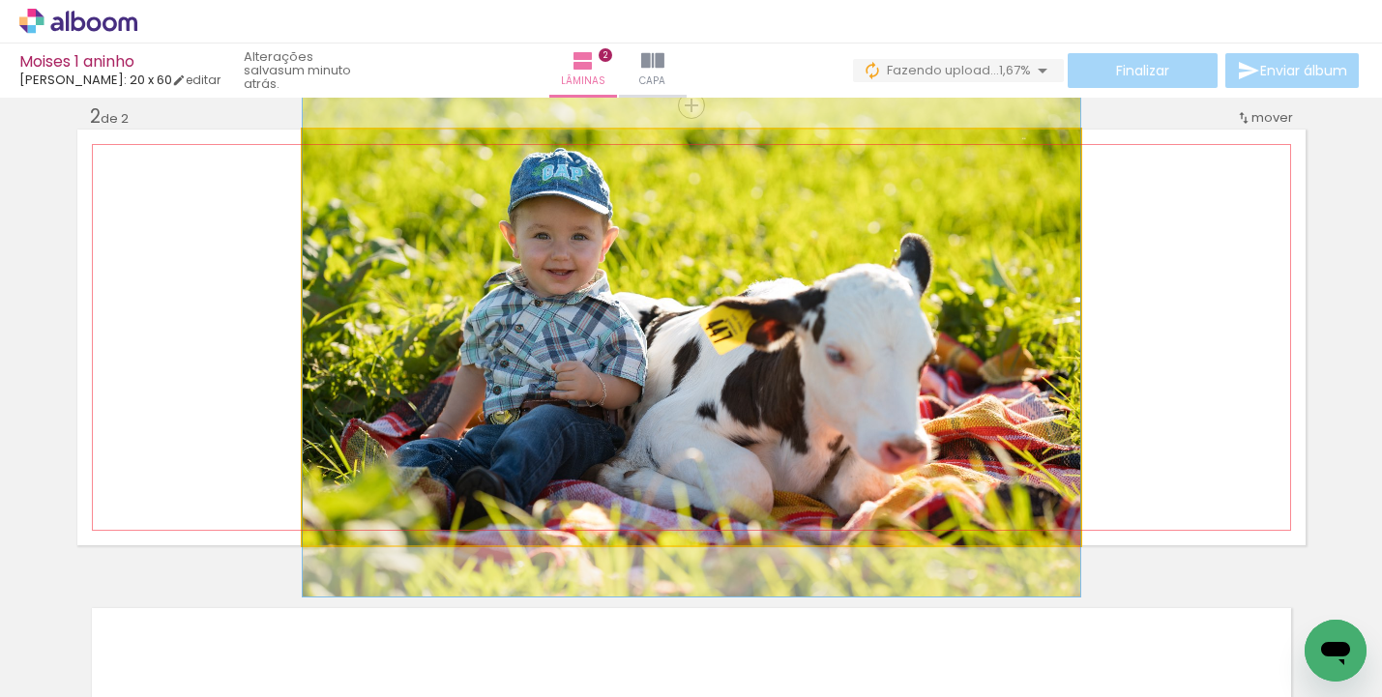
drag, startPoint x: 939, startPoint y: 458, endPoint x: 928, endPoint y: 441, distance: 20.4
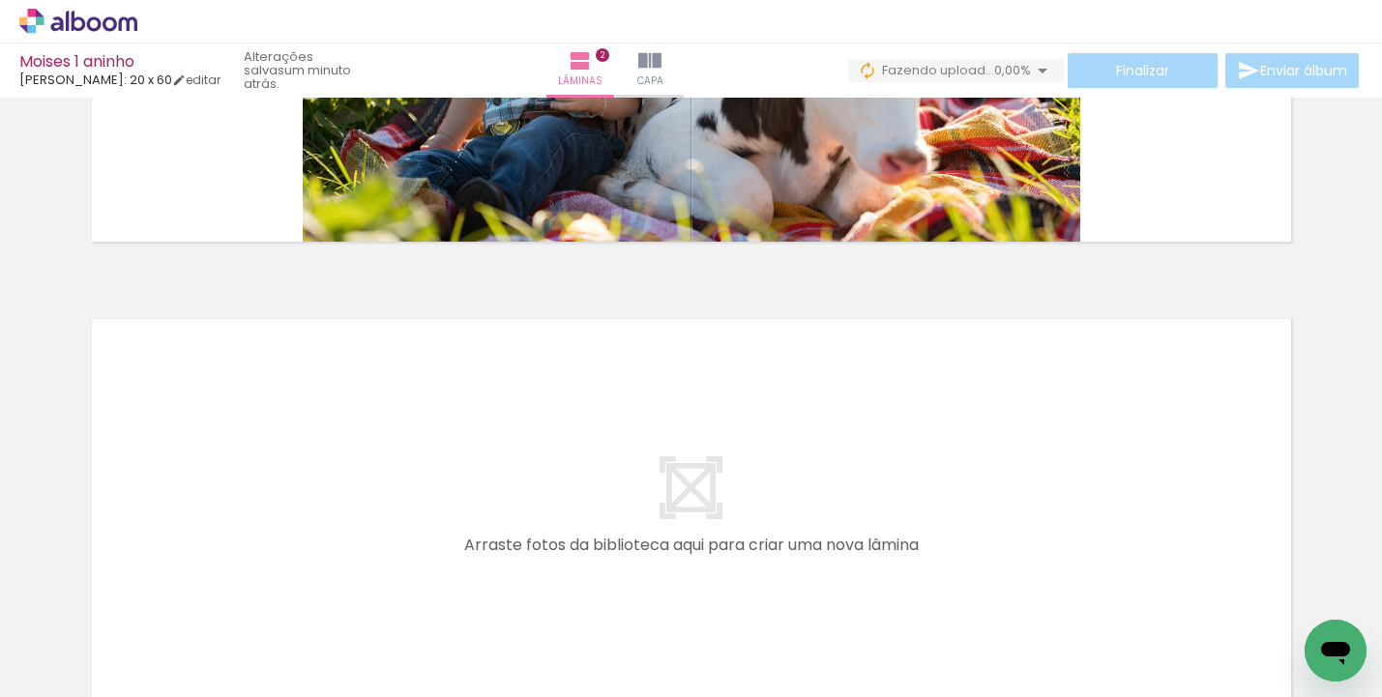
scroll to position [846, 0]
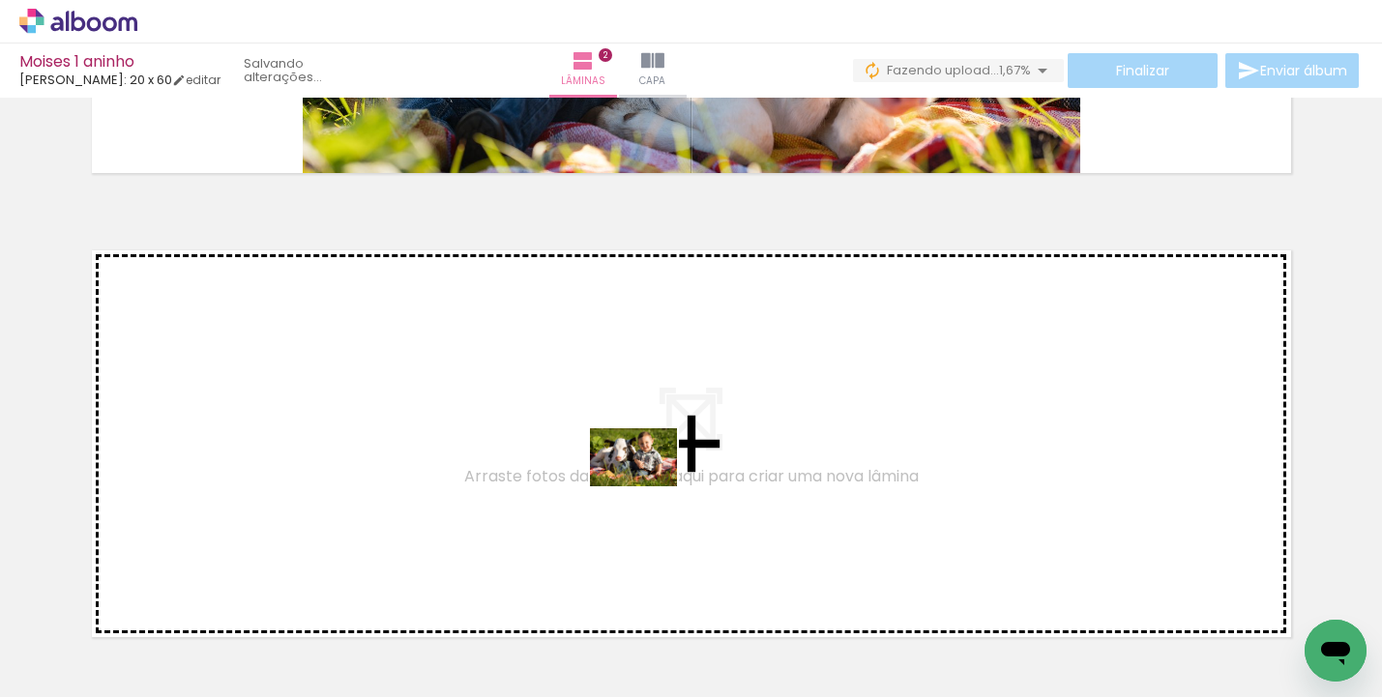
drag, startPoint x: 533, startPoint y: 640, endPoint x: 649, endPoint y: 486, distance: 192.7
click at [649, 486] on quentale-workspace at bounding box center [691, 348] width 1382 height 697
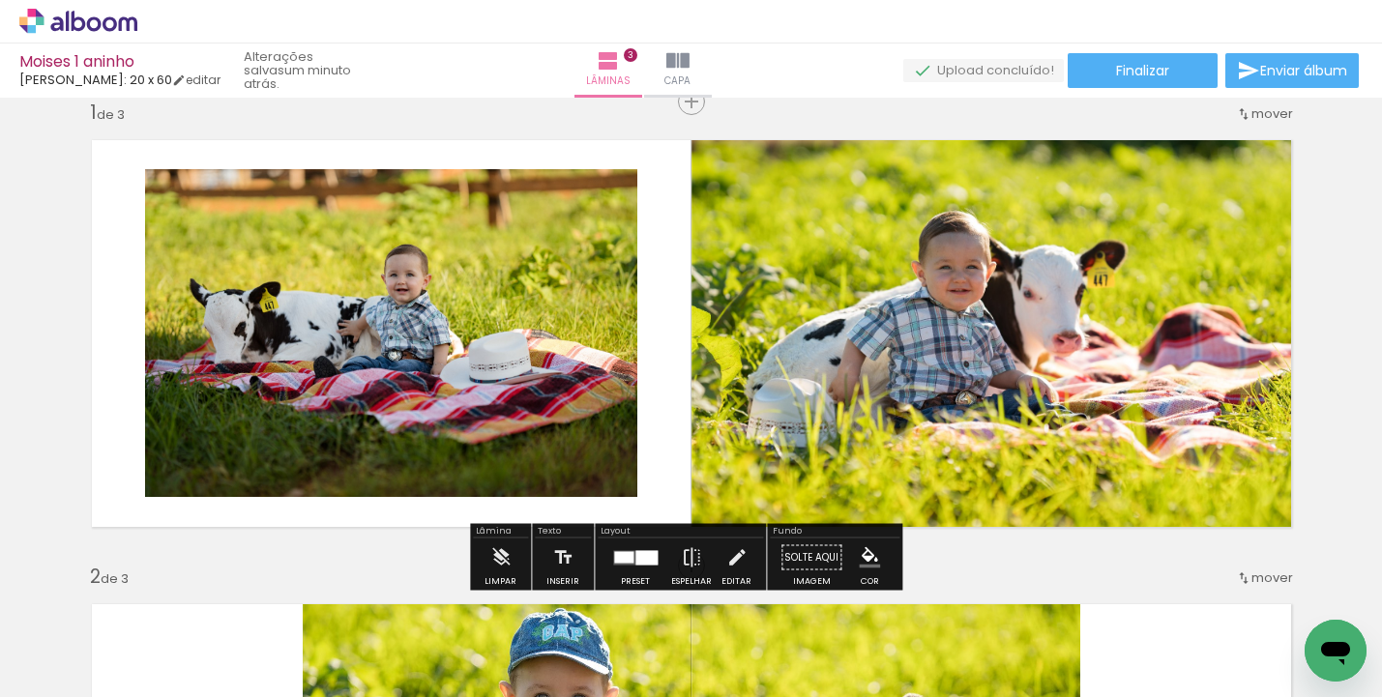
scroll to position [298, 0]
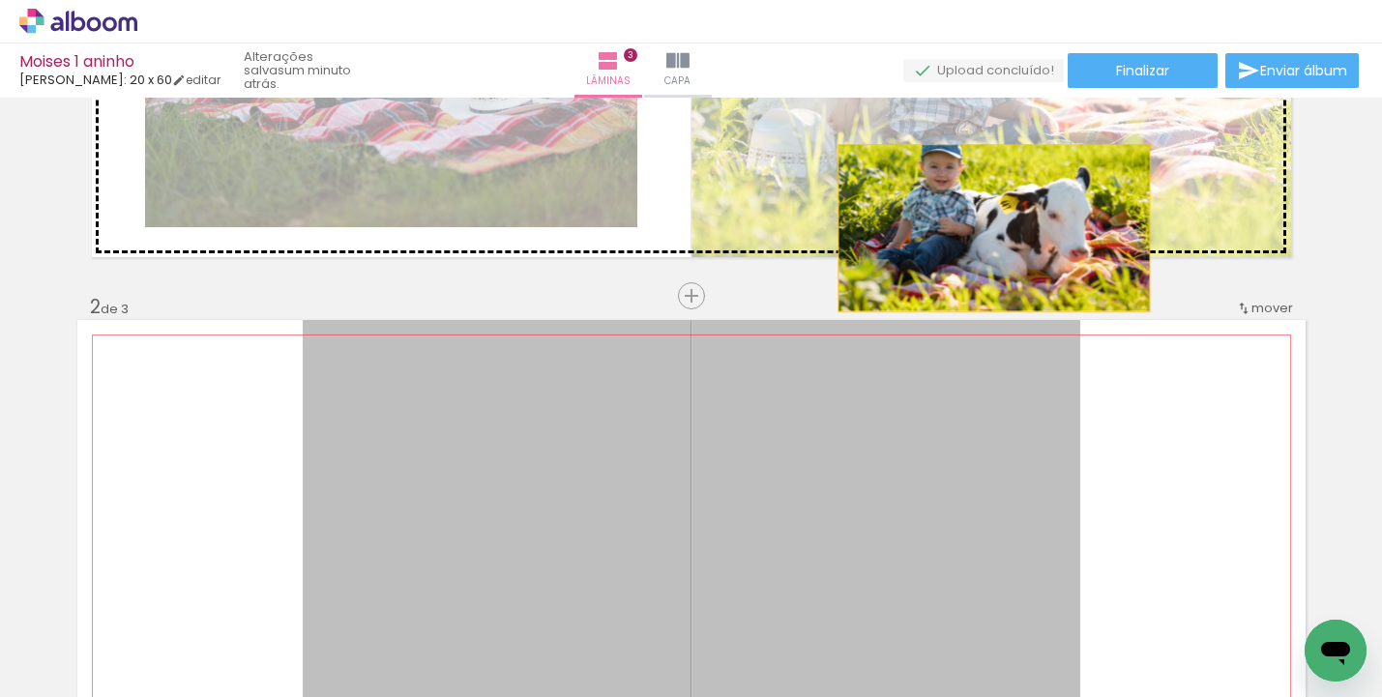
drag, startPoint x: 869, startPoint y: 430, endPoint x: 987, endPoint y: 228, distance: 234.1
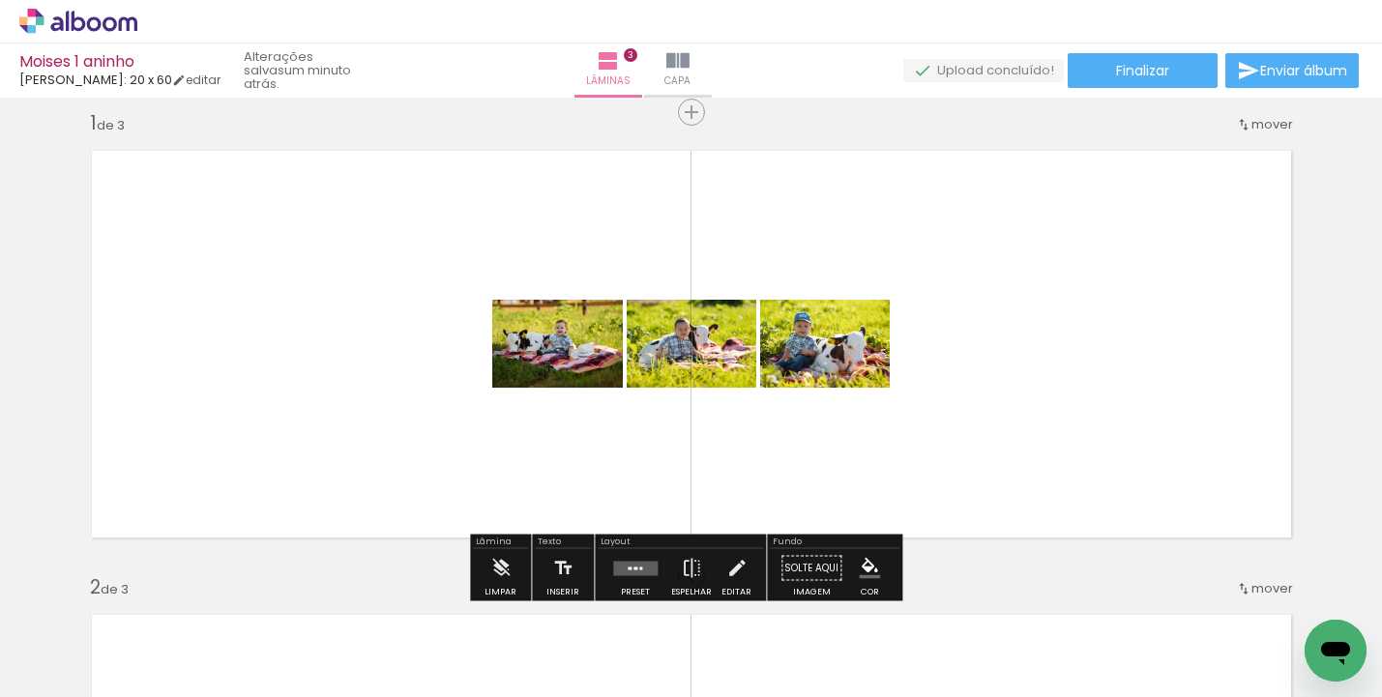
scroll to position [38, 0]
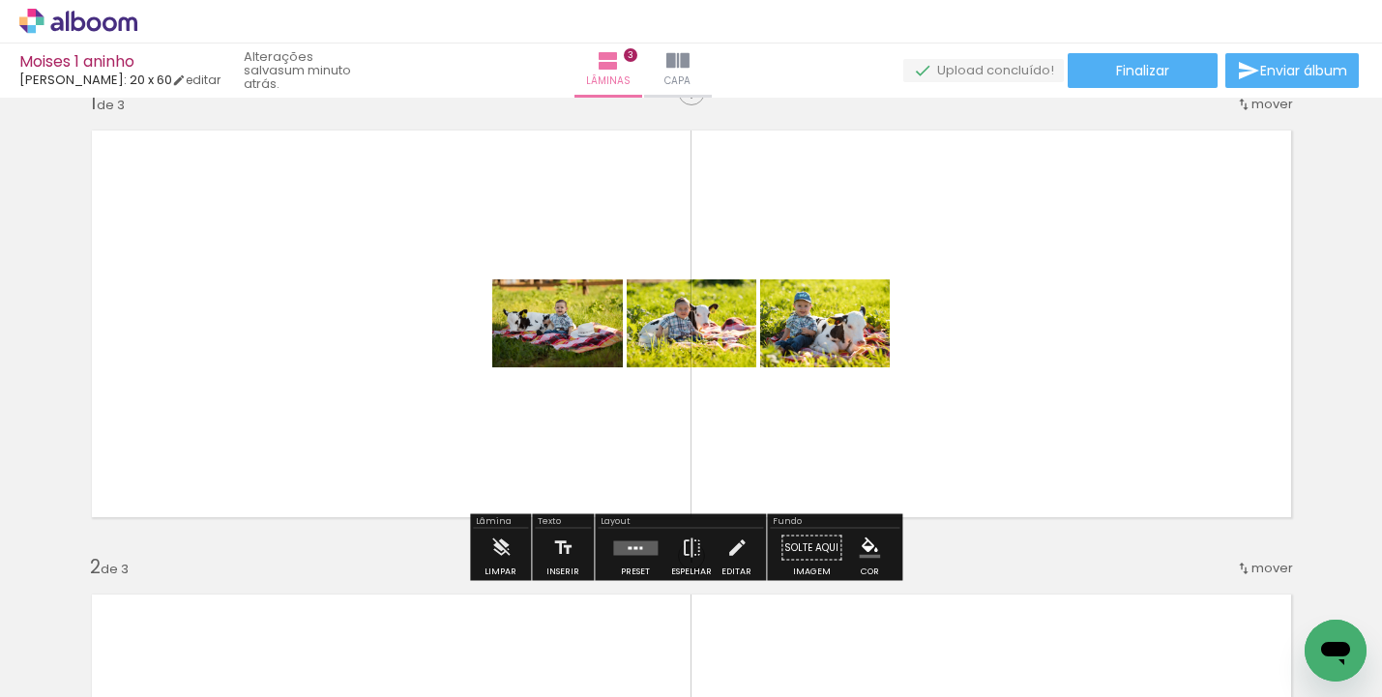
click at [639, 546] on div at bounding box center [640, 547] width 3 height 3
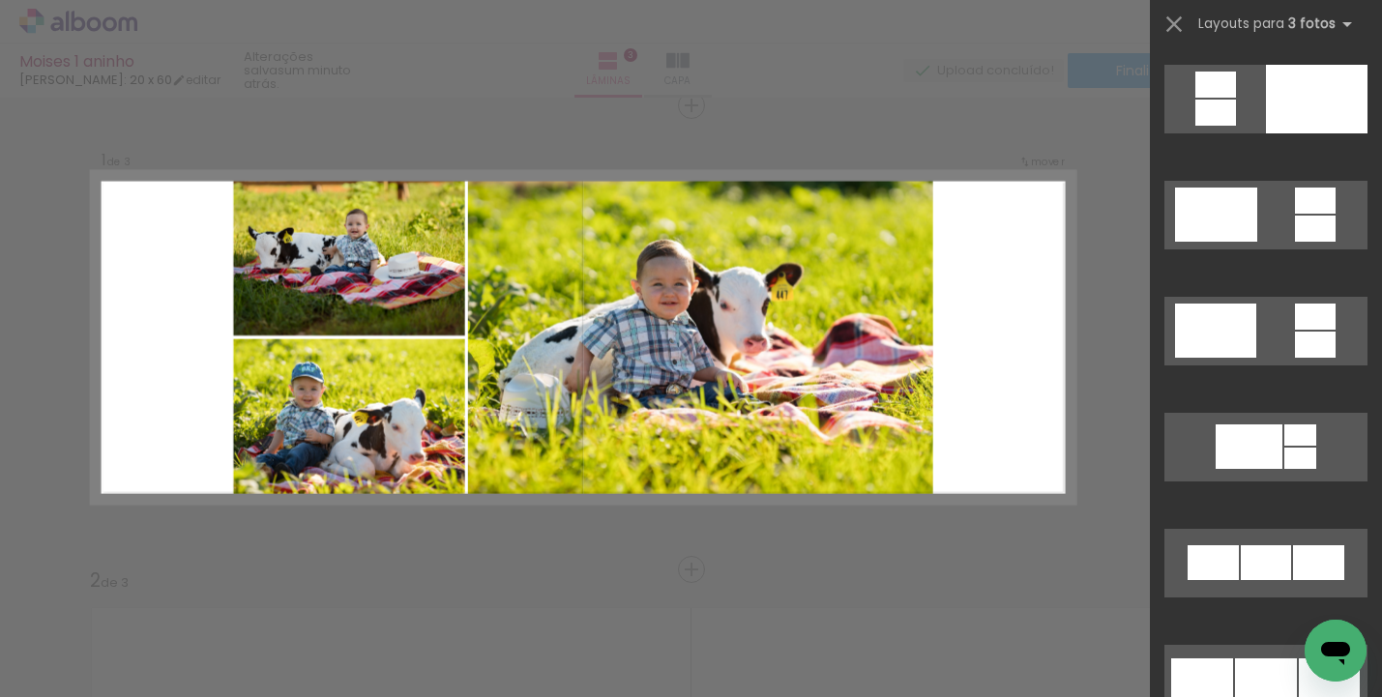
scroll to position [380, 0]
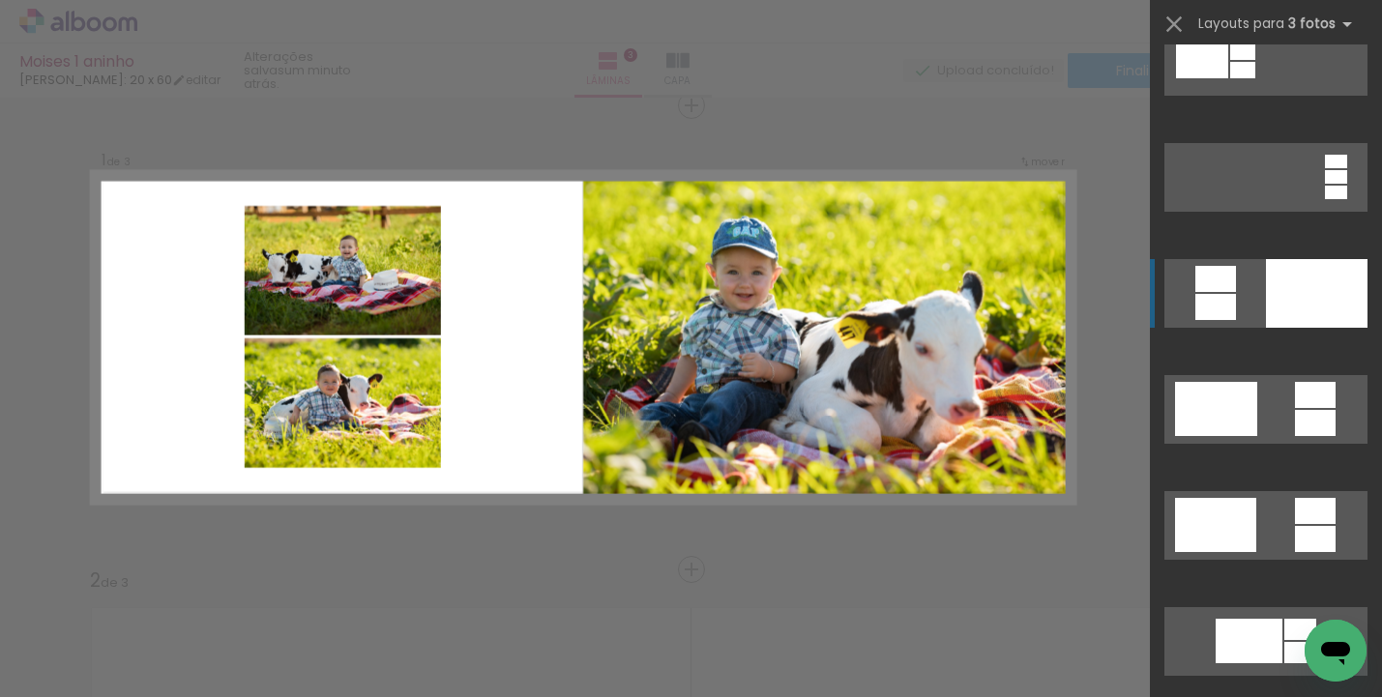
click at [1273, 313] on div at bounding box center [1317, 293] width 102 height 69
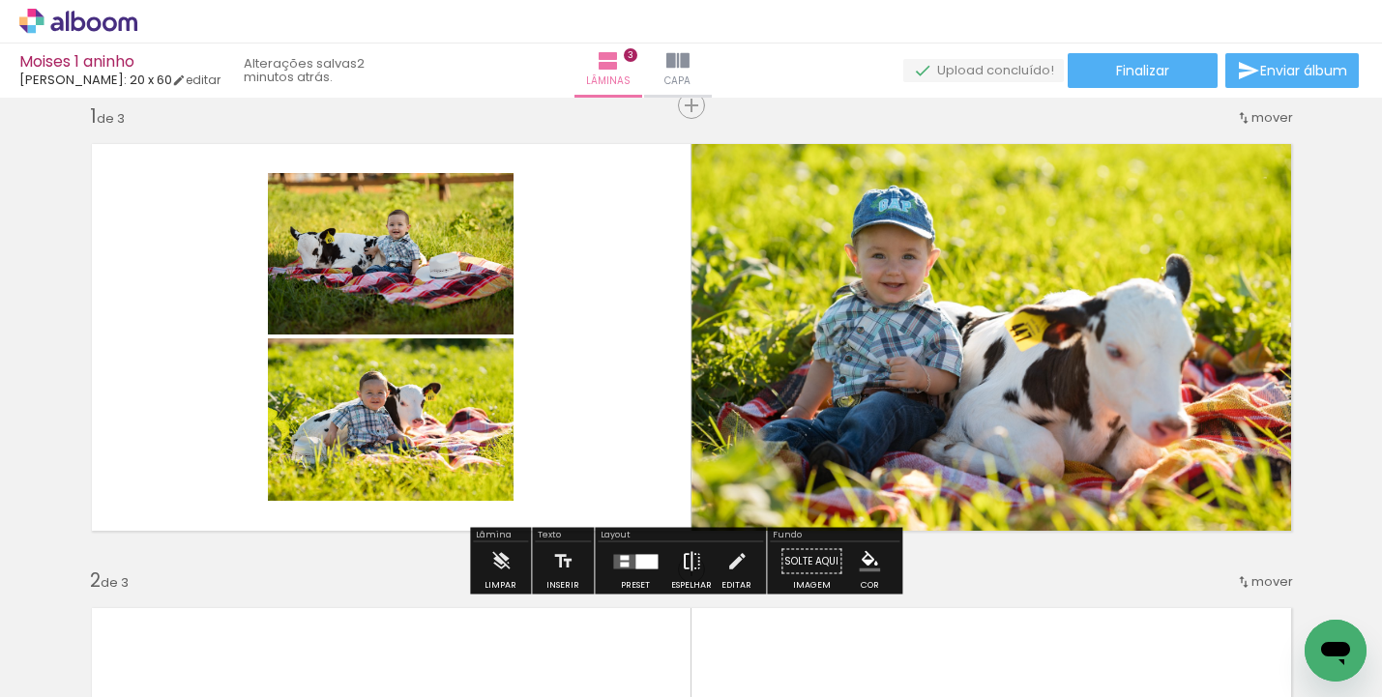
click at [686, 561] on iron-icon at bounding box center [691, 562] width 21 height 39
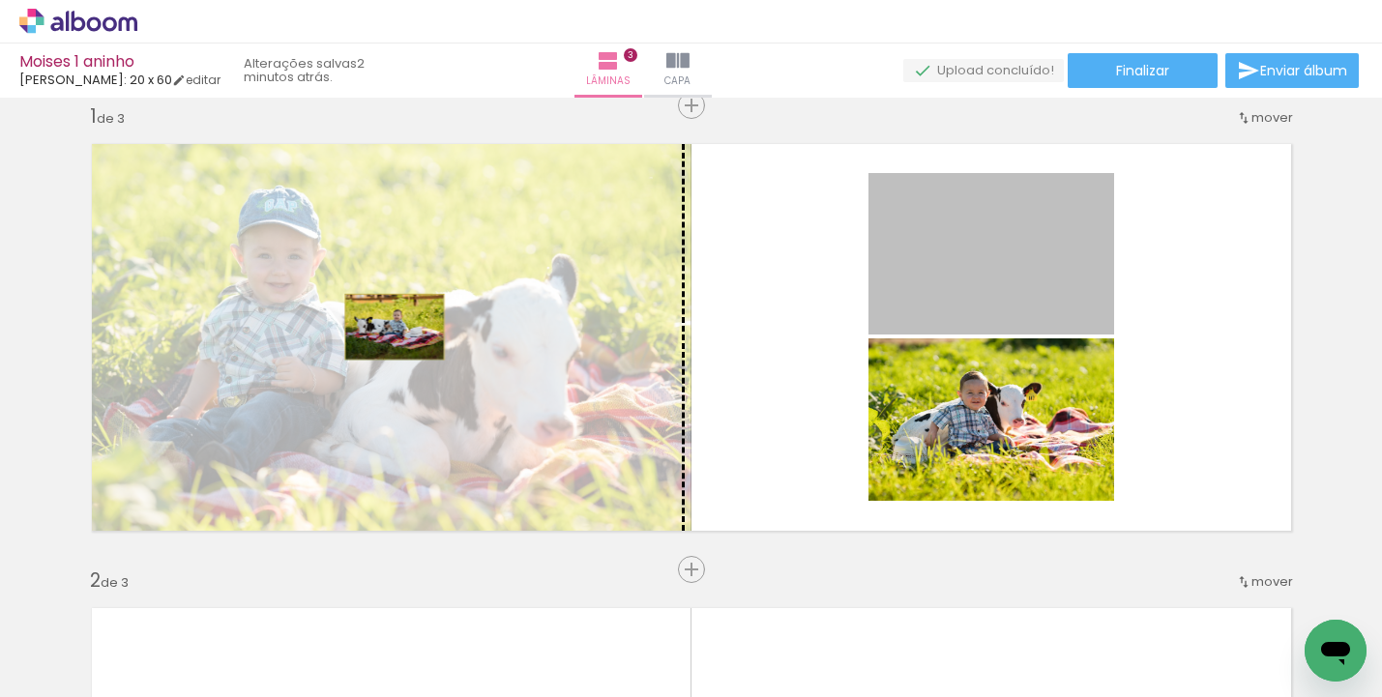
drag, startPoint x: 937, startPoint y: 285, endPoint x: 387, endPoint y: 327, distance: 551.9
click at [0, 0] on slot at bounding box center [0, 0] width 0 height 0
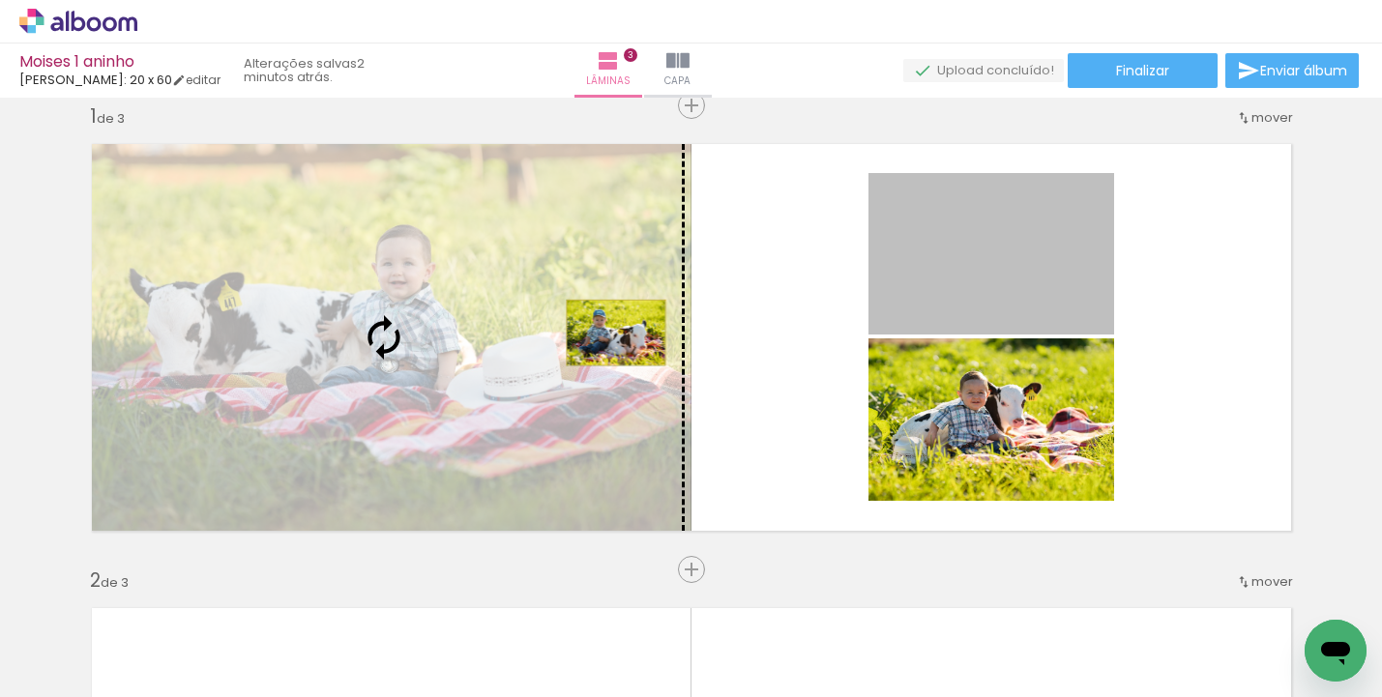
drag, startPoint x: 980, startPoint y: 295, endPoint x: 608, endPoint y: 333, distance: 373.3
click at [0, 0] on slot at bounding box center [0, 0] width 0 height 0
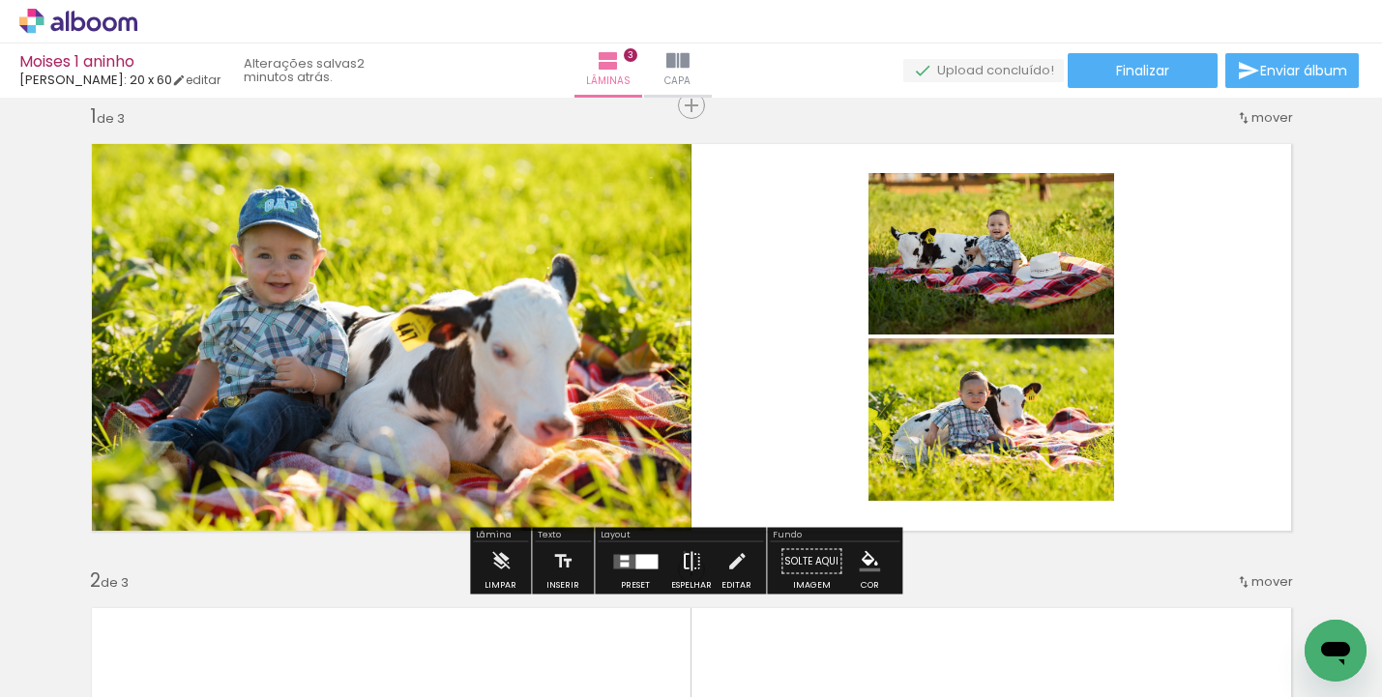
click at [681, 552] on iron-icon at bounding box center [691, 562] width 21 height 39
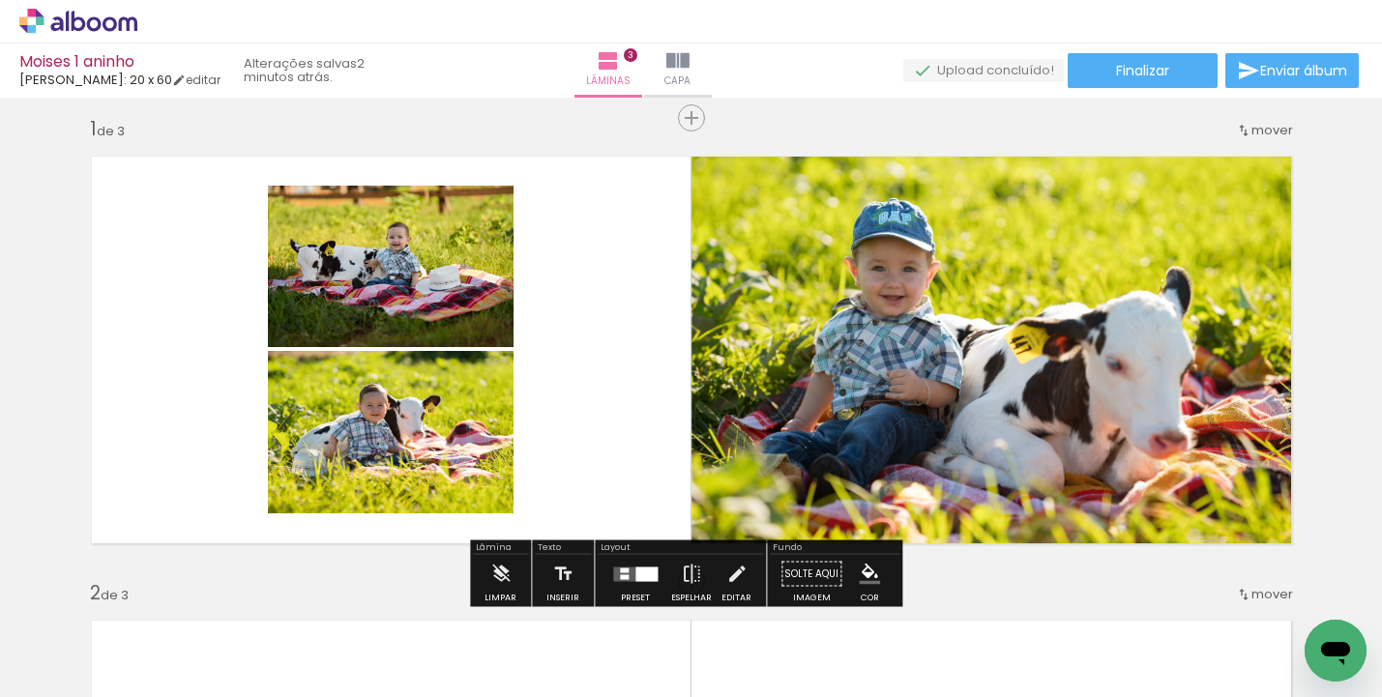
scroll to position [15, 0]
